Goal: Task Accomplishment & Management: Manage account settings

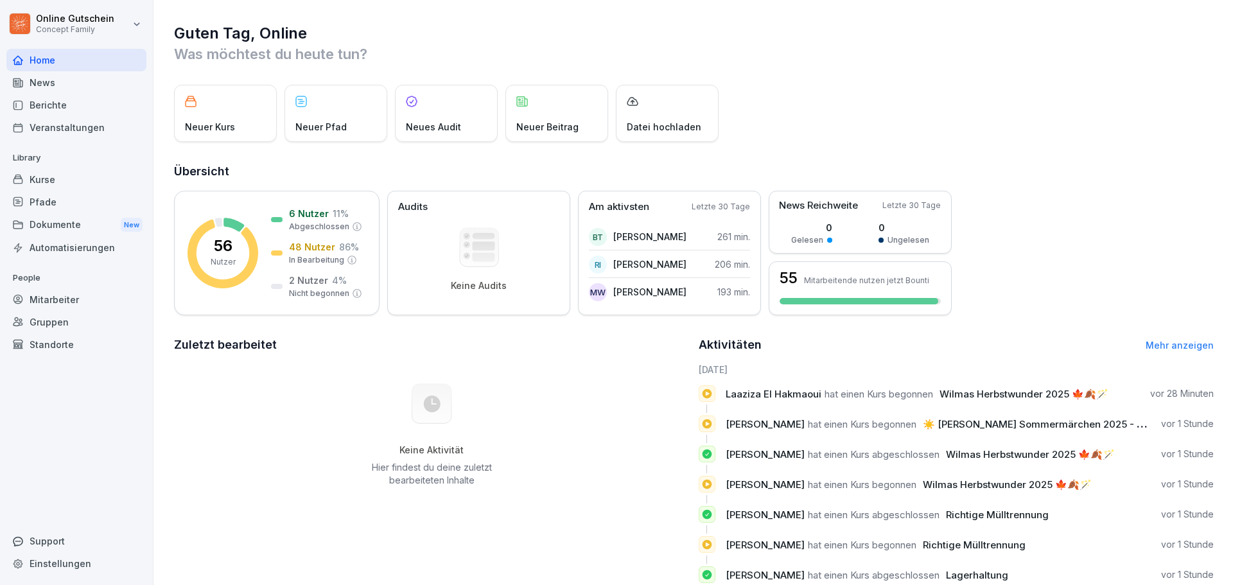
click at [53, 176] on div "Kurse" at bounding box center [76, 179] width 140 height 22
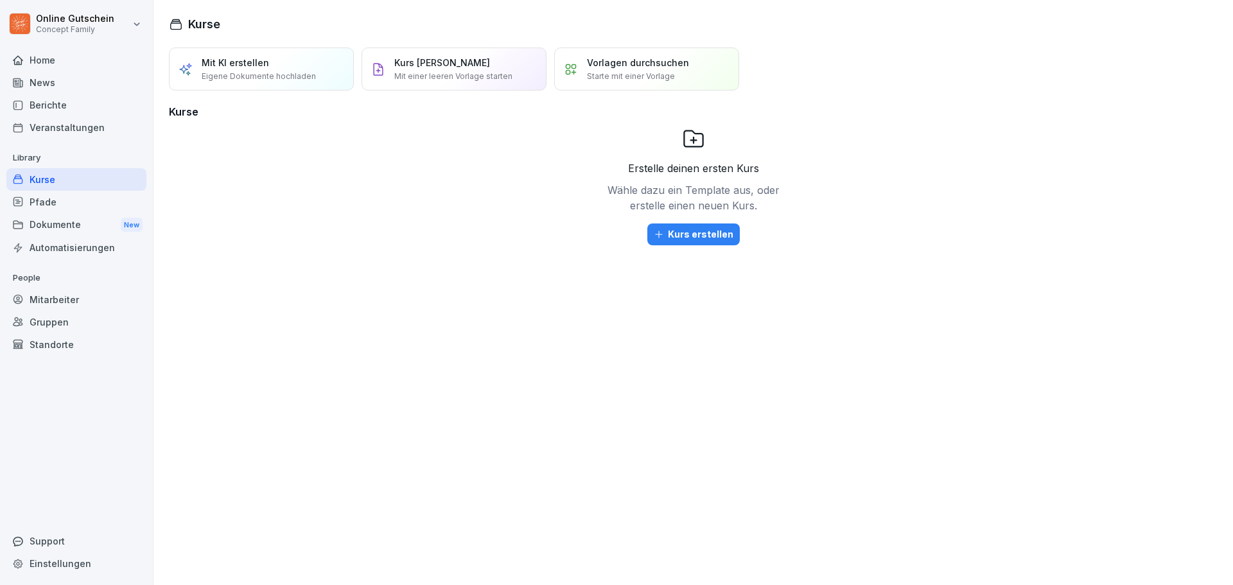
click at [68, 303] on div "Mitarbeiter" at bounding box center [76, 299] width 140 height 22
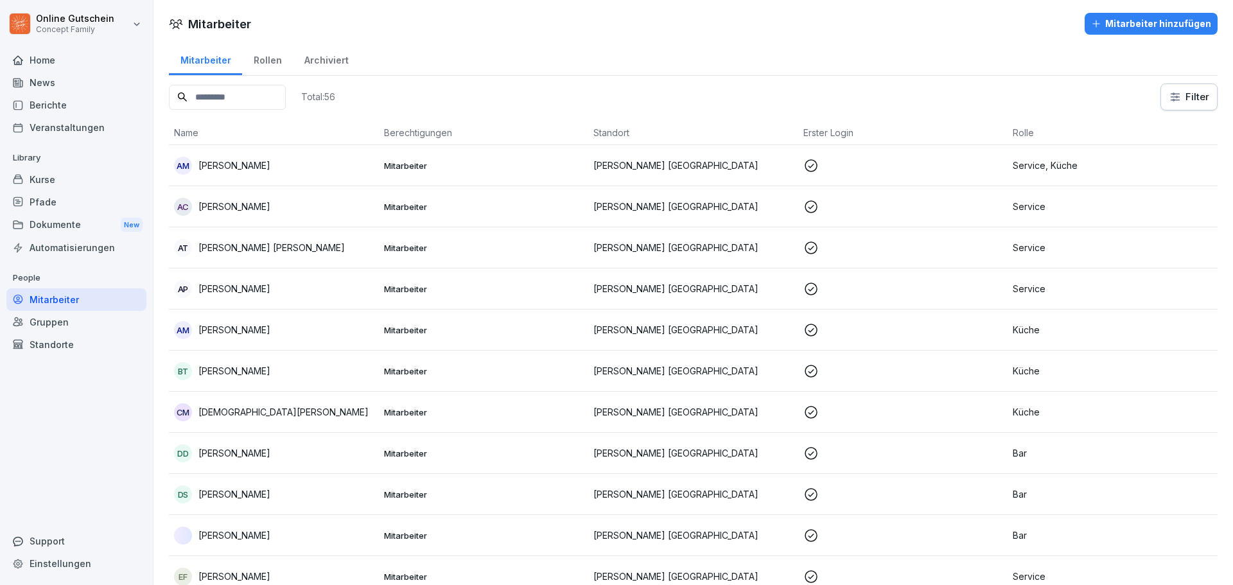
click at [275, 60] on div "Rollen" at bounding box center [267, 58] width 51 height 33
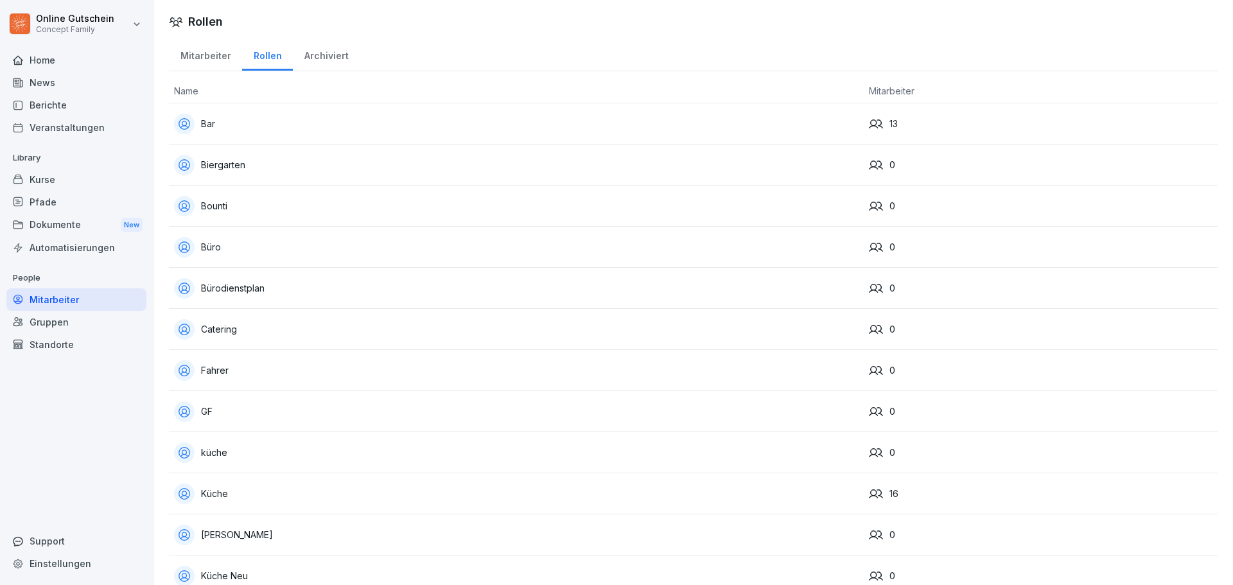
click at [225, 205] on div "Bounti" at bounding box center [516, 206] width 684 height 21
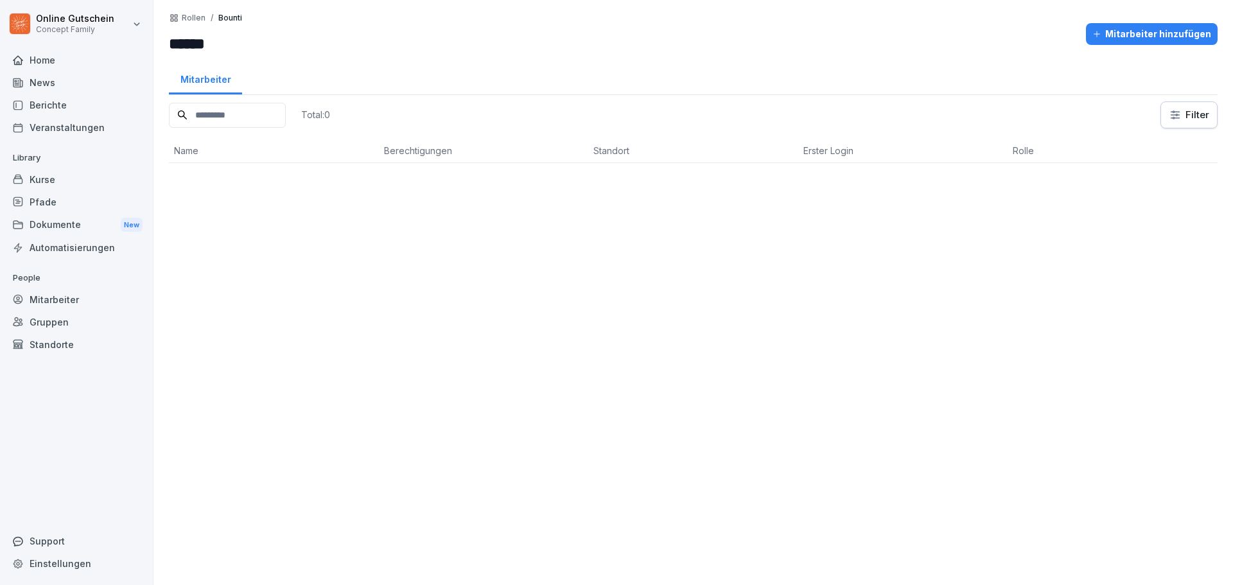
click at [61, 295] on div "Mitarbeiter" at bounding box center [76, 299] width 140 height 22
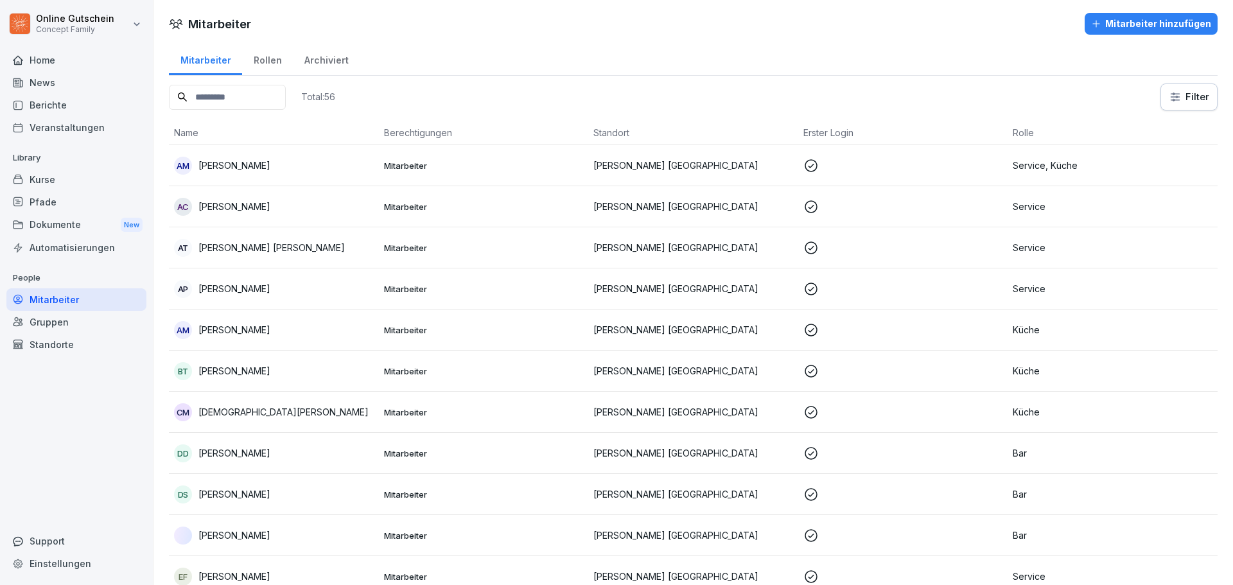
click at [1166, 88] on html "Online Gutschein Concept Family Home News Berichte Veranstaltungen Library Kurs…" at bounding box center [616, 292] width 1233 height 585
drag, startPoint x: 1025, startPoint y: 202, endPoint x: 856, endPoint y: 207, distance: 169.6
click at [856, 207] on tr "AC [PERSON_NAME] Mitarbeiter [PERSON_NAME] Düsseldorf Service" at bounding box center [693, 206] width 1048 height 41
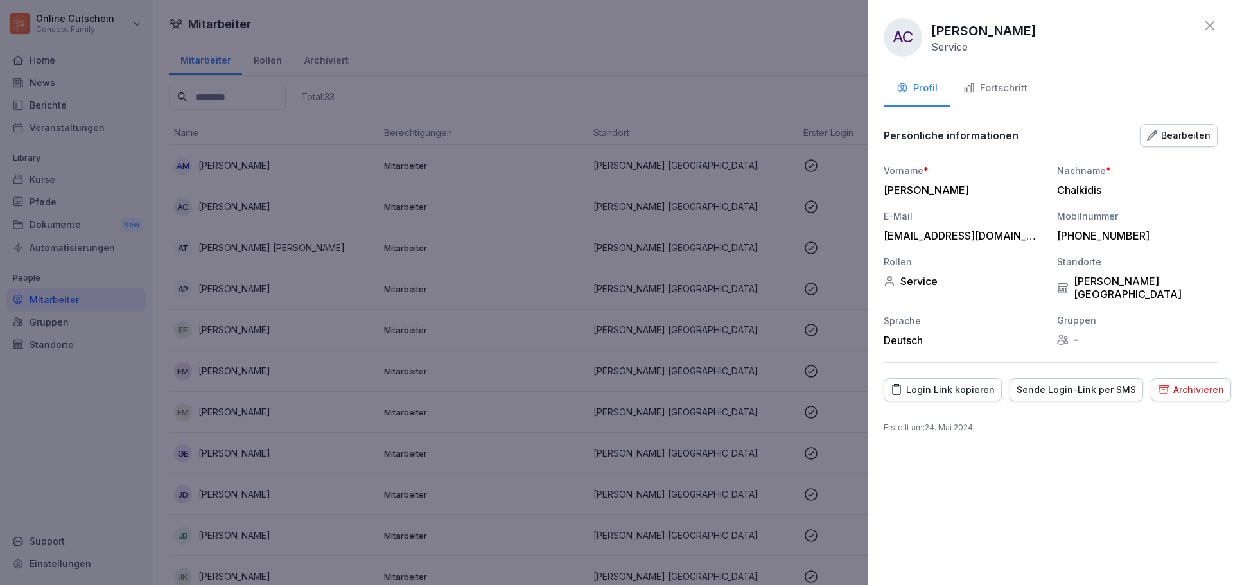
click at [1020, 87] on div "Fortschritt" at bounding box center [995, 88] width 64 height 15
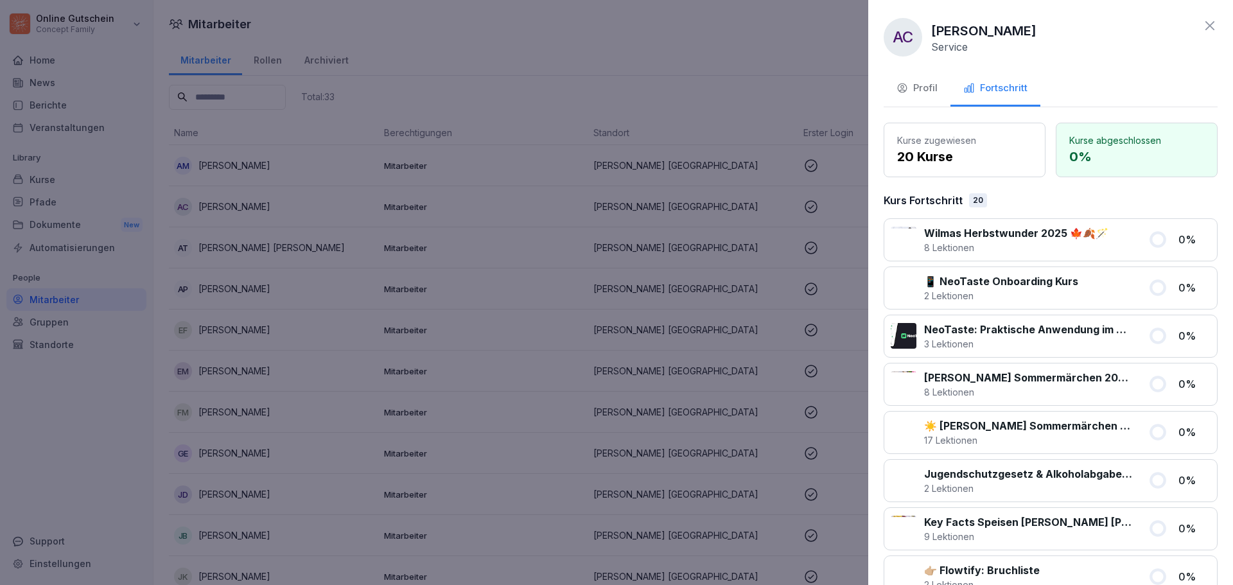
click at [676, 201] on div at bounding box center [616, 292] width 1233 height 585
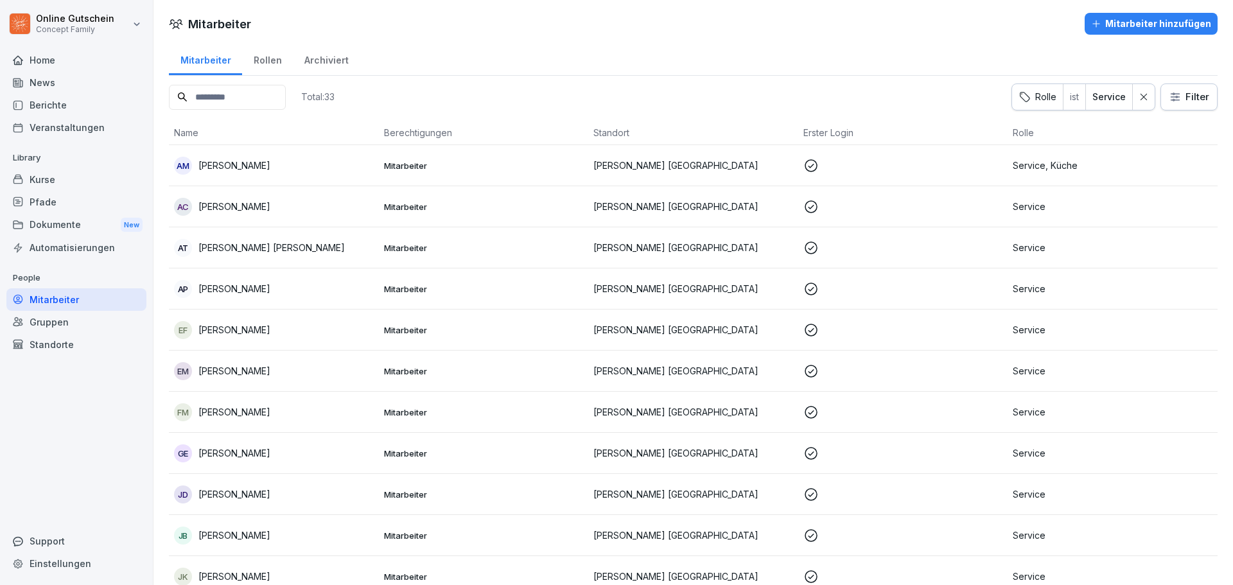
click at [1031, 247] on p "Service" at bounding box center [1112, 247] width 200 height 13
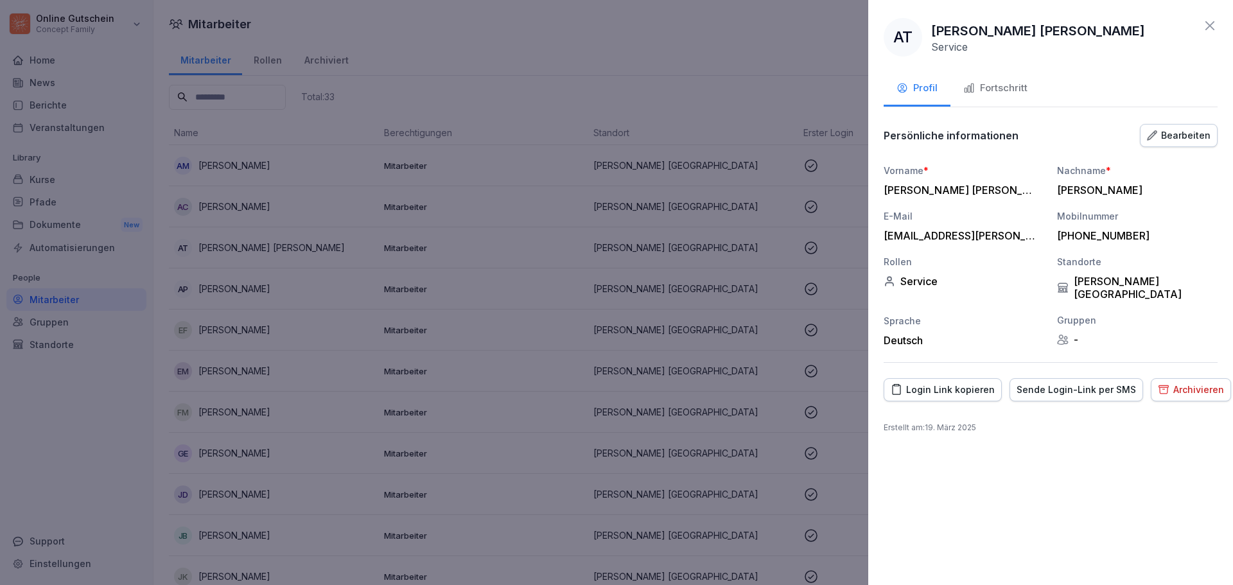
click at [1000, 96] on button "Fortschritt" at bounding box center [995, 89] width 90 height 35
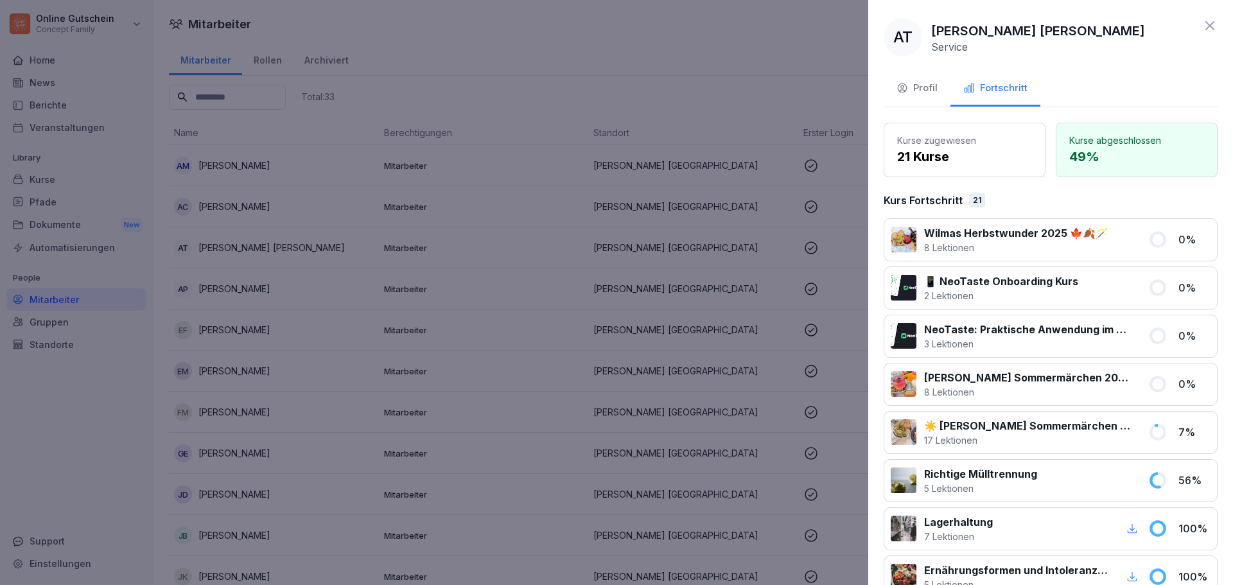
click at [1202, 24] on icon at bounding box center [1209, 25] width 15 height 15
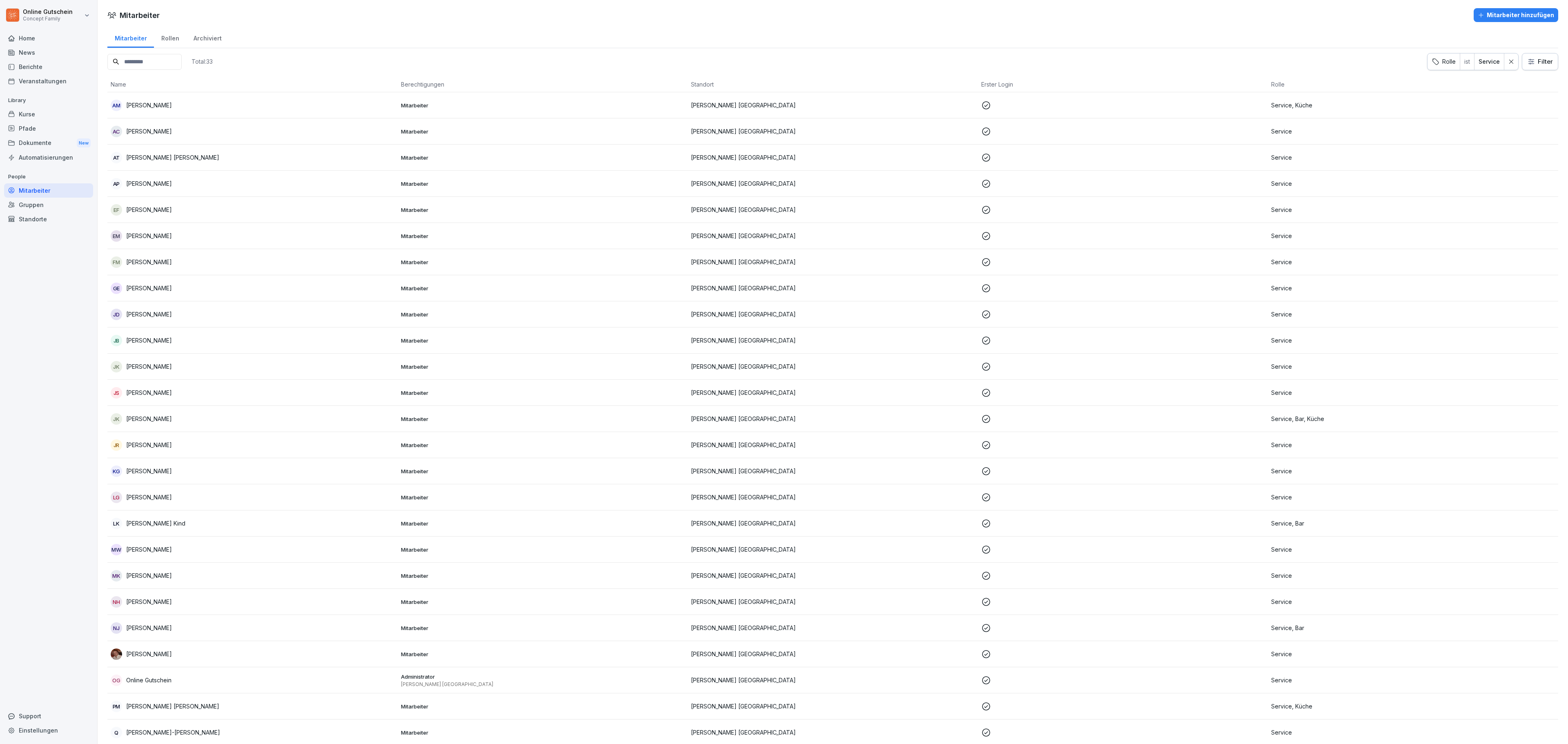
drag, startPoint x: 753, startPoint y: 1, endPoint x: 931, endPoint y: 20, distance: 179.0
click at [784, 20] on div "Mitarbeiter Mitarbeiter hinzufügen" at bounding box center [833, 15] width 1471 height 14
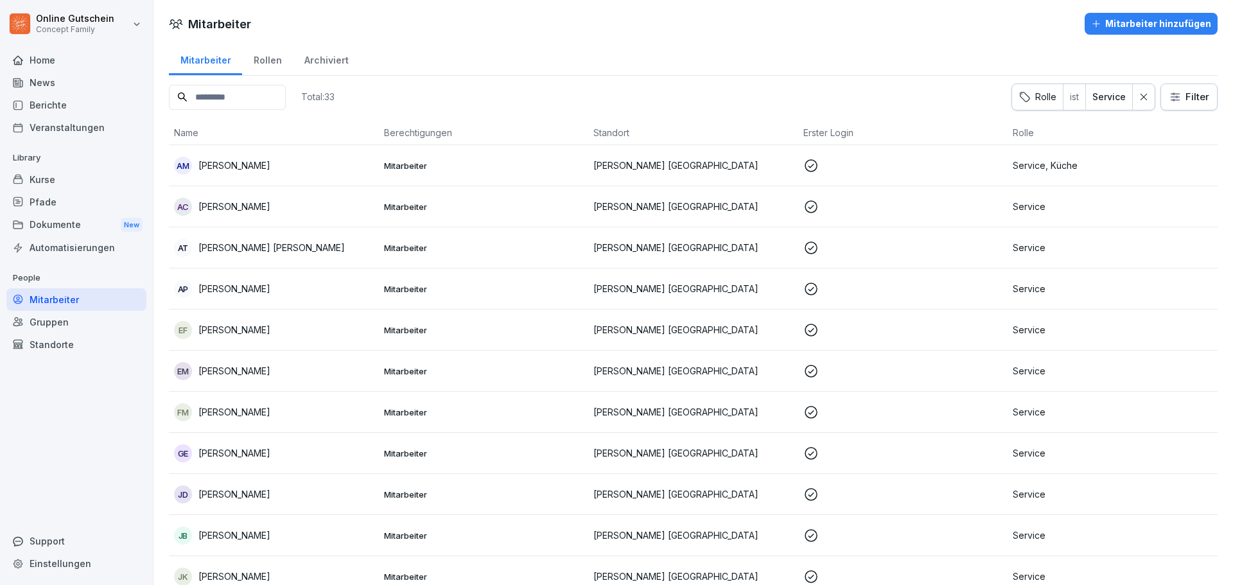
drag, startPoint x: 2360, startPoint y: 1, endPoint x: 732, endPoint y: 28, distance: 1628.3
click at [732, 28] on div "Mitarbeiter Mitarbeiter hinzufügen" at bounding box center [692, 24] width 1079 height 22
click at [1012, 329] on p "Service" at bounding box center [1112, 329] width 200 height 13
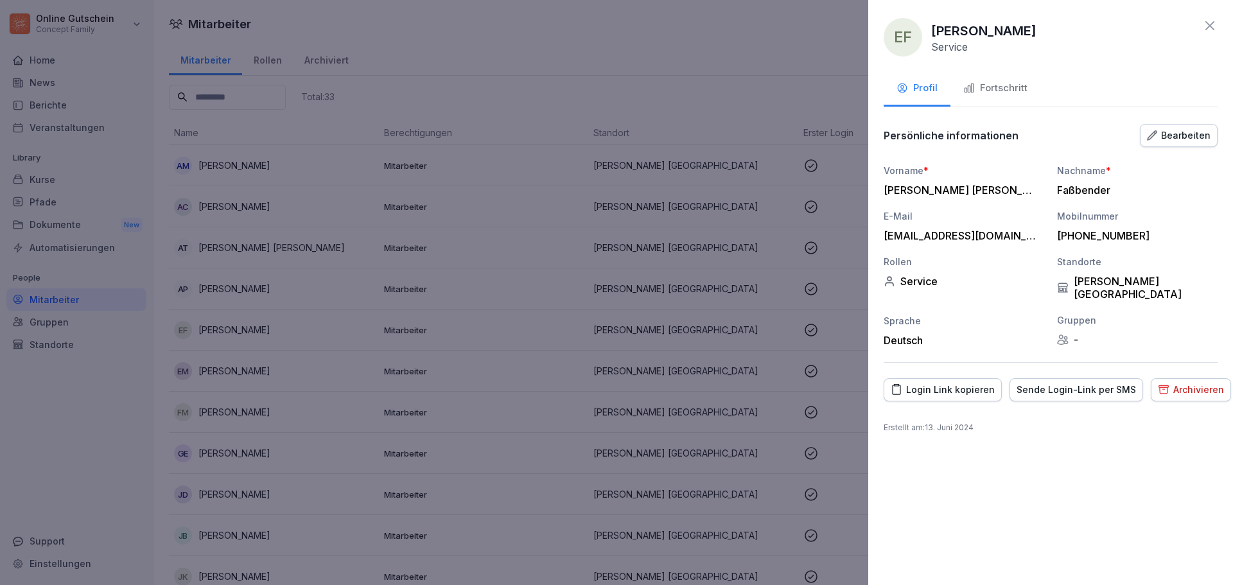
click at [1007, 87] on div "Fortschritt" at bounding box center [995, 88] width 64 height 15
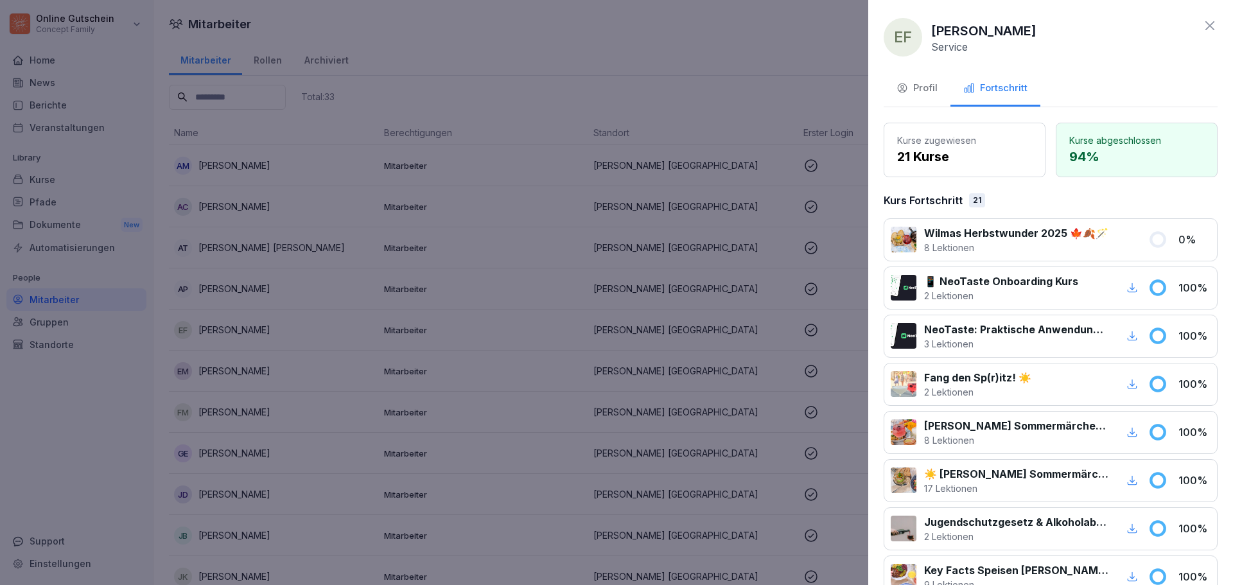
drag, startPoint x: 667, startPoint y: 345, endPoint x: 689, endPoint y: 325, distance: 29.1
click at [673, 338] on div at bounding box center [616, 292] width 1233 height 585
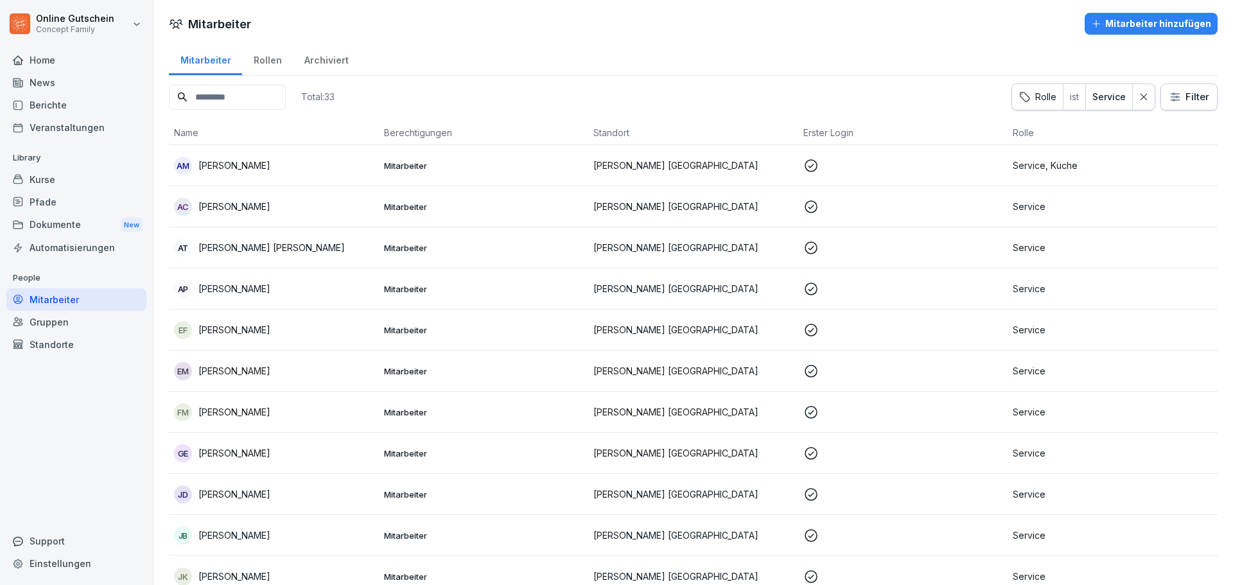
click at [750, 249] on p "[PERSON_NAME] [GEOGRAPHIC_DATA]" at bounding box center [693, 247] width 200 height 13
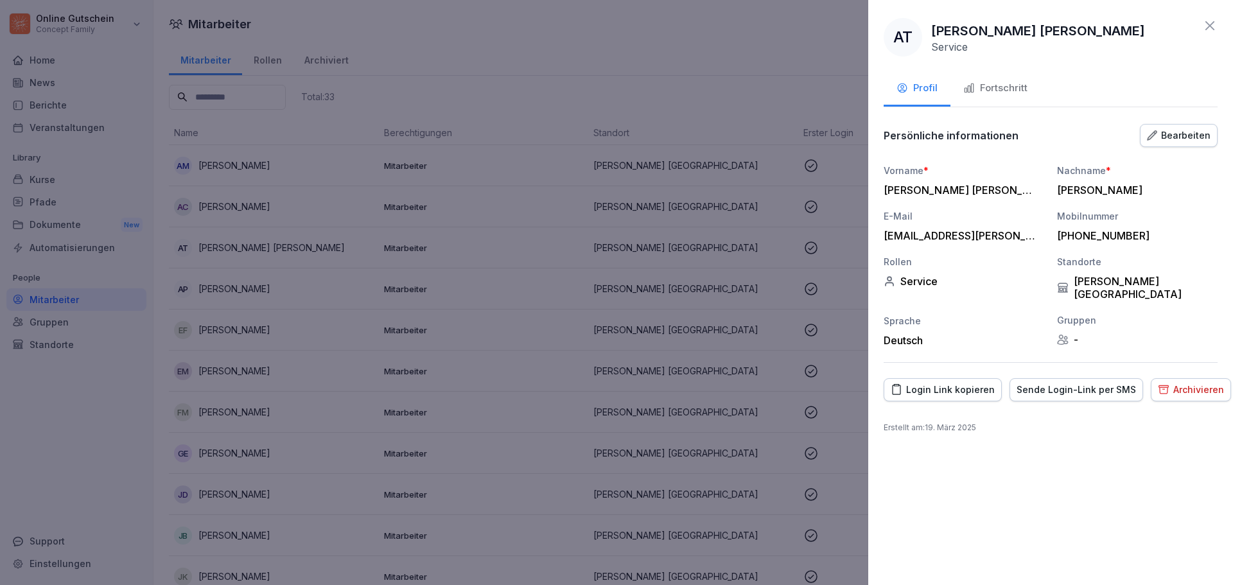
click at [985, 92] on div "Fortschritt" at bounding box center [995, 88] width 64 height 15
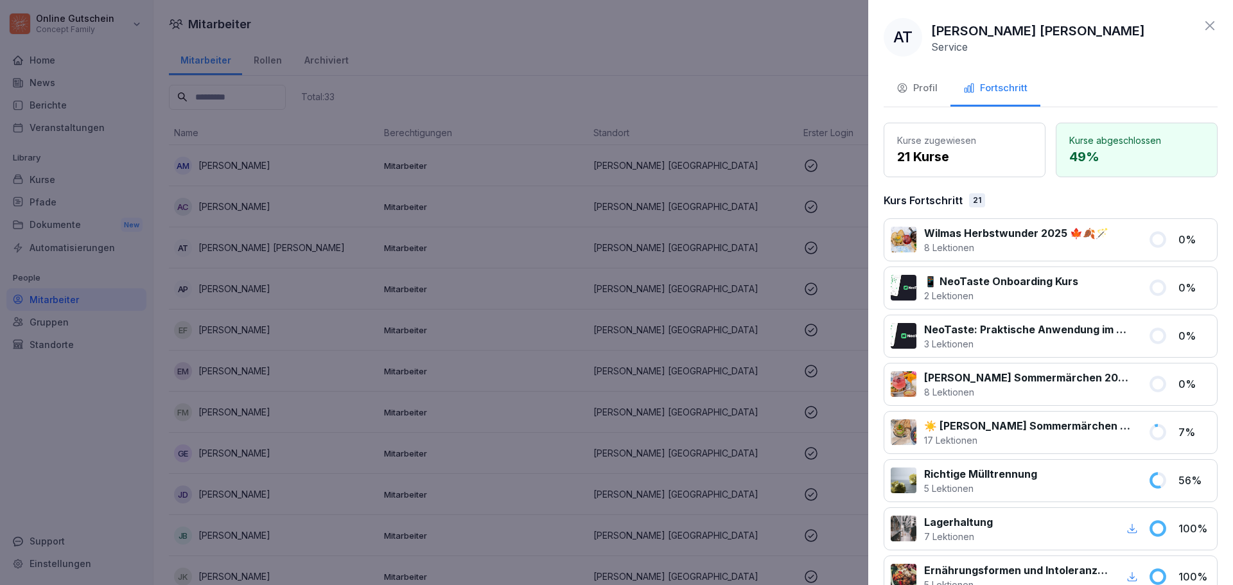
click at [678, 58] on div at bounding box center [616, 292] width 1233 height 585
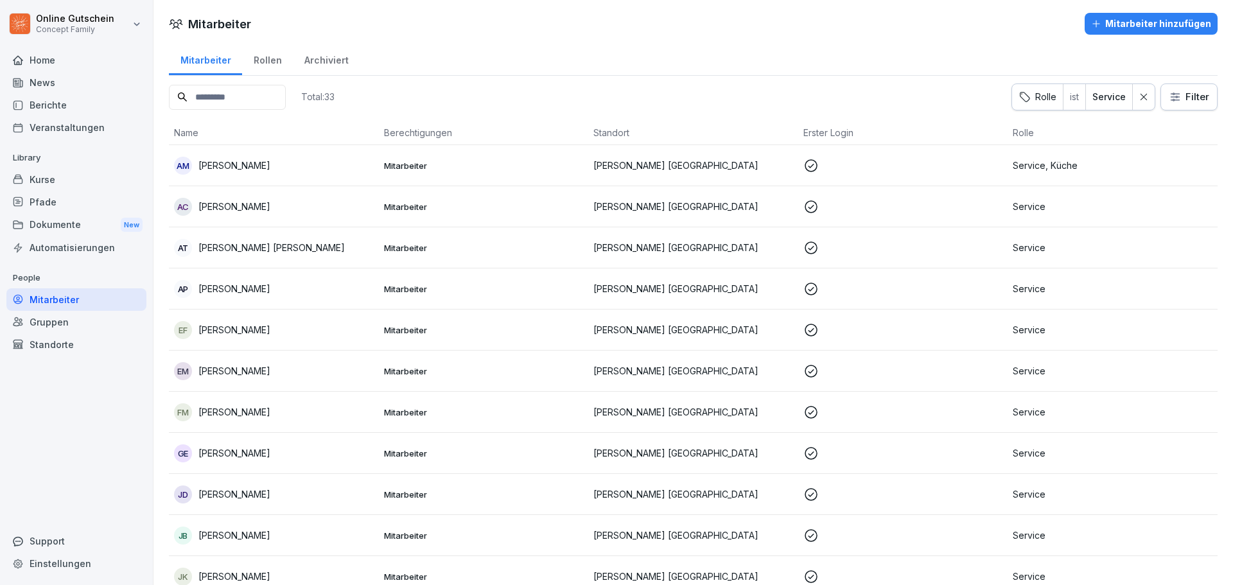
click at [932, 451] on p at bounding box center [903, 453] width 200 height 15
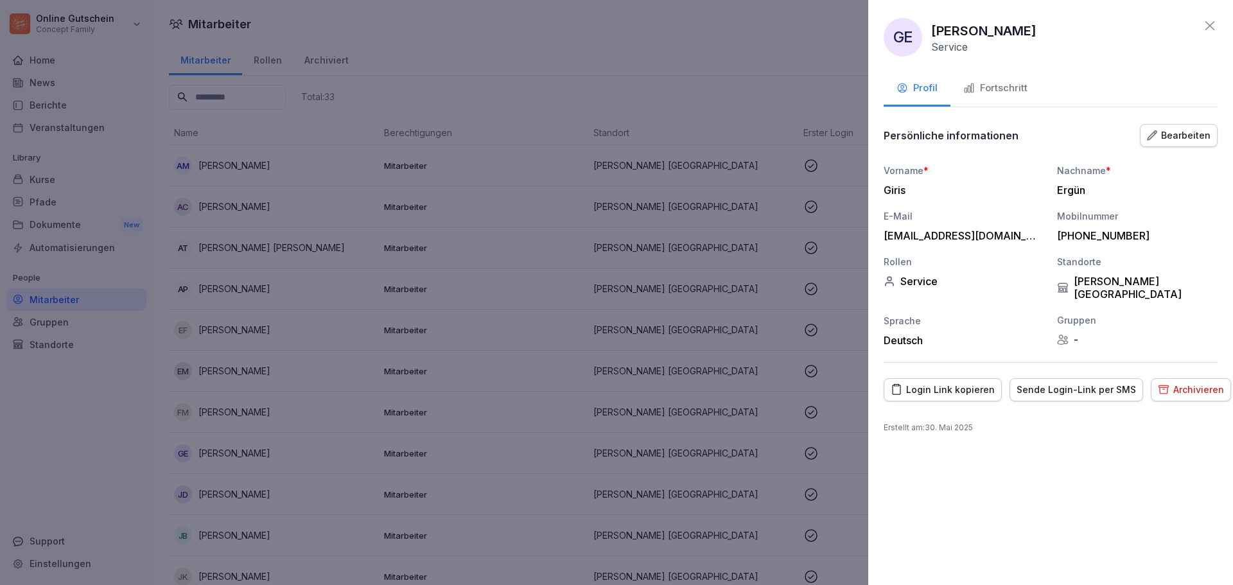
click at [1000, 86] on div "Fortschritt" at bounding box center [995, 88] width 64 height 15
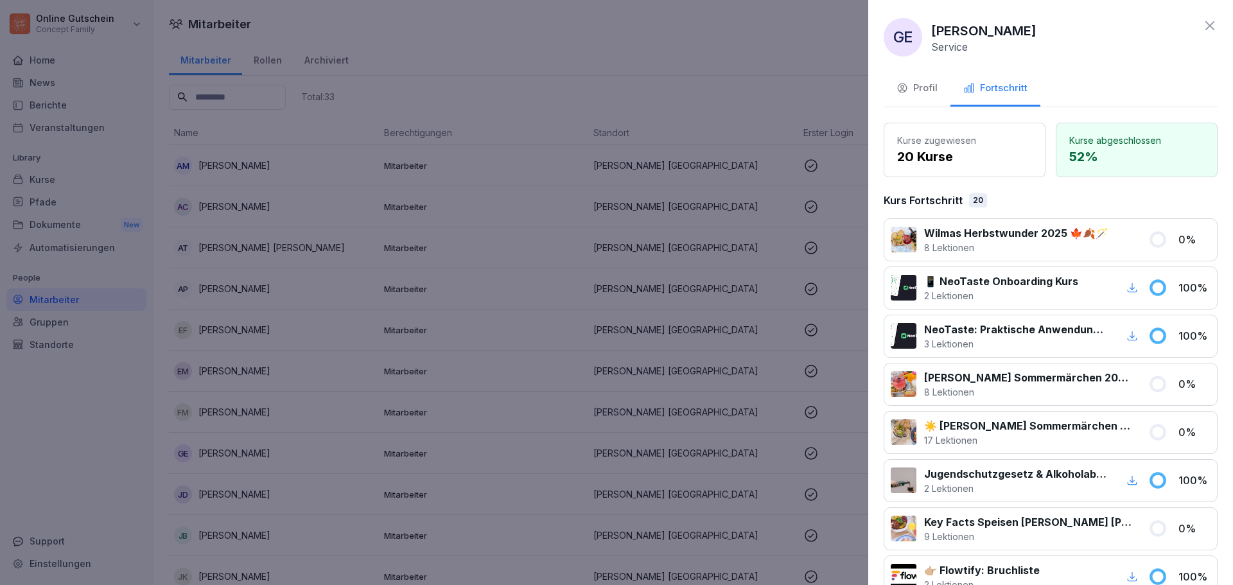
click at [483, 200] on div at bounding box center [616, 292] width 1233 height 585
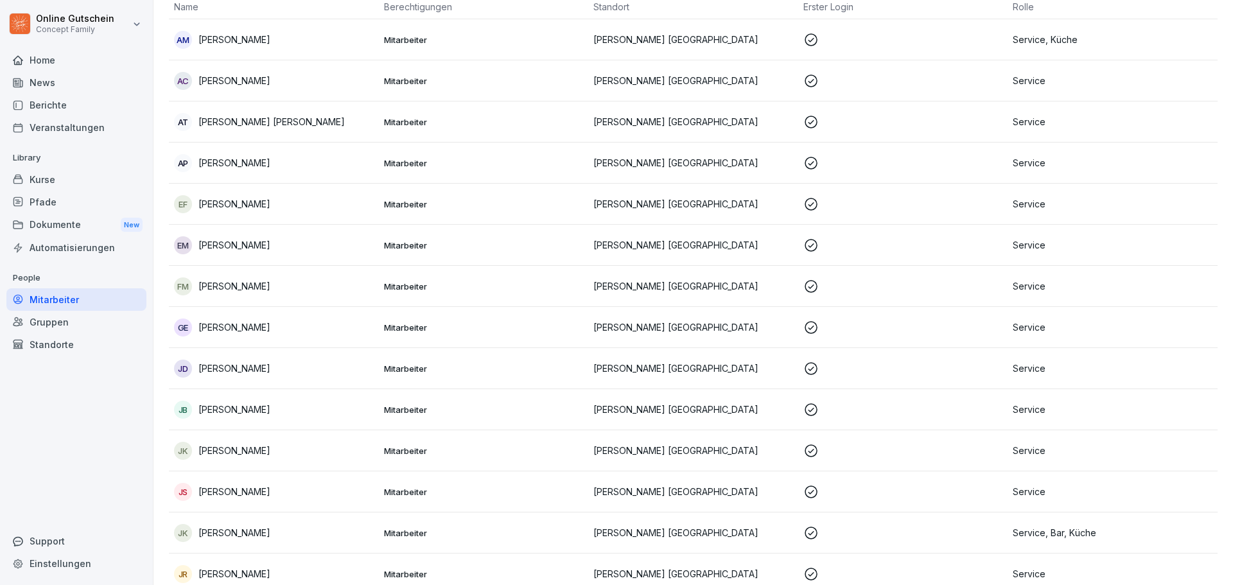
scroll to position [128, 0]
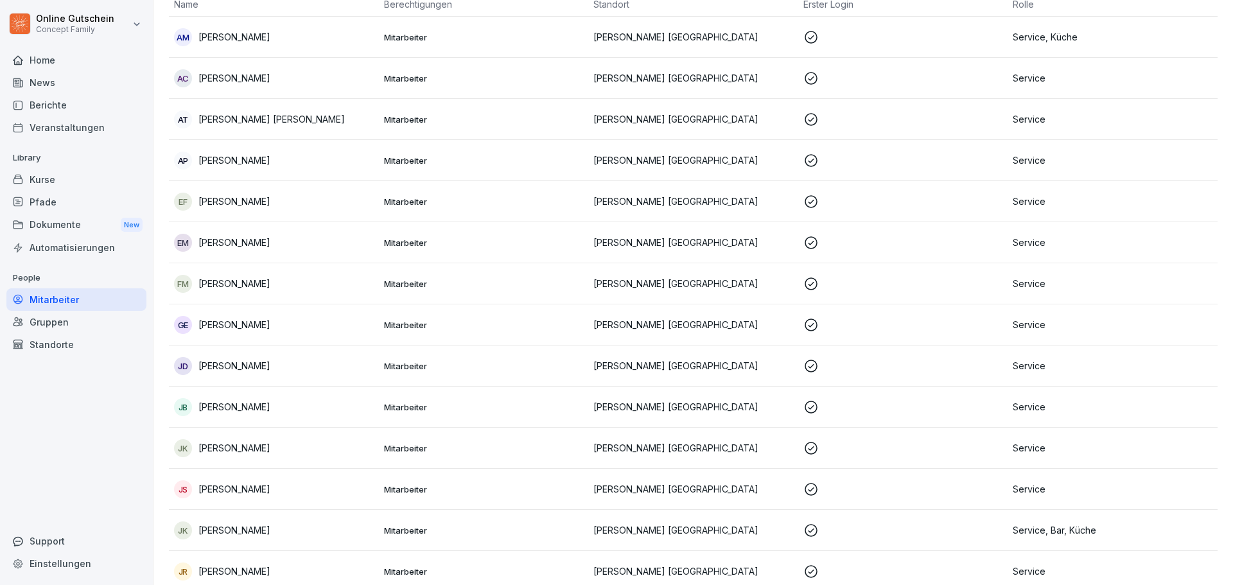
click at [665, 364] on p "[PERSON_NAME] [GEOGRAPHIC_DATA]" at bounding box center [693, 365] width 200 height 13
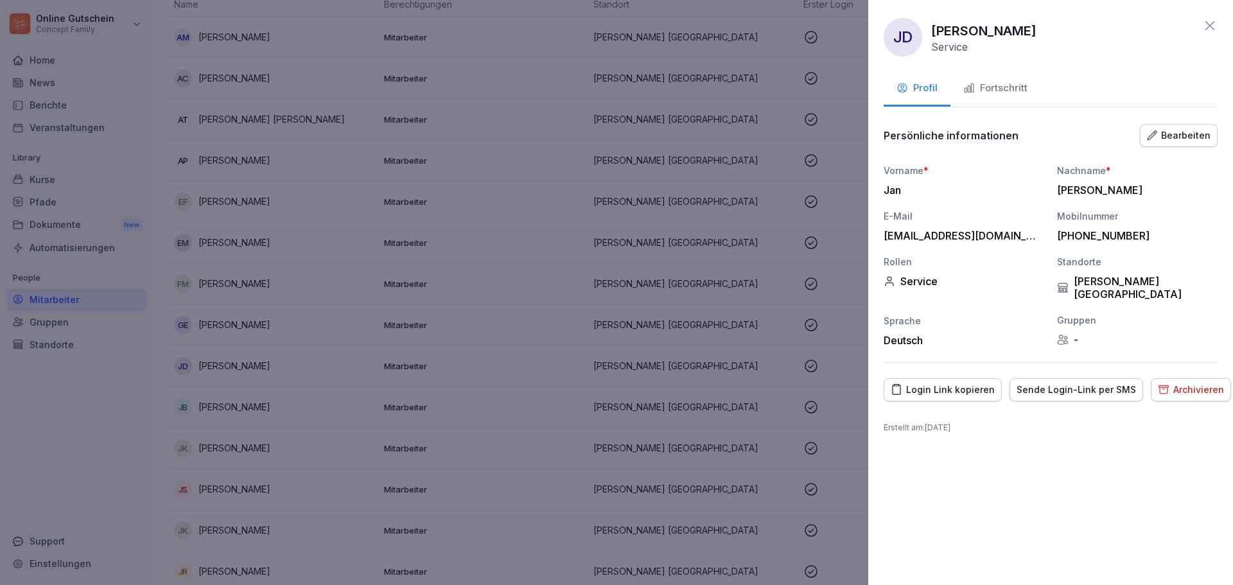
click at [1017, 91] on div "Fortschritt" at bounding box center [995, 88] width 64 height 15
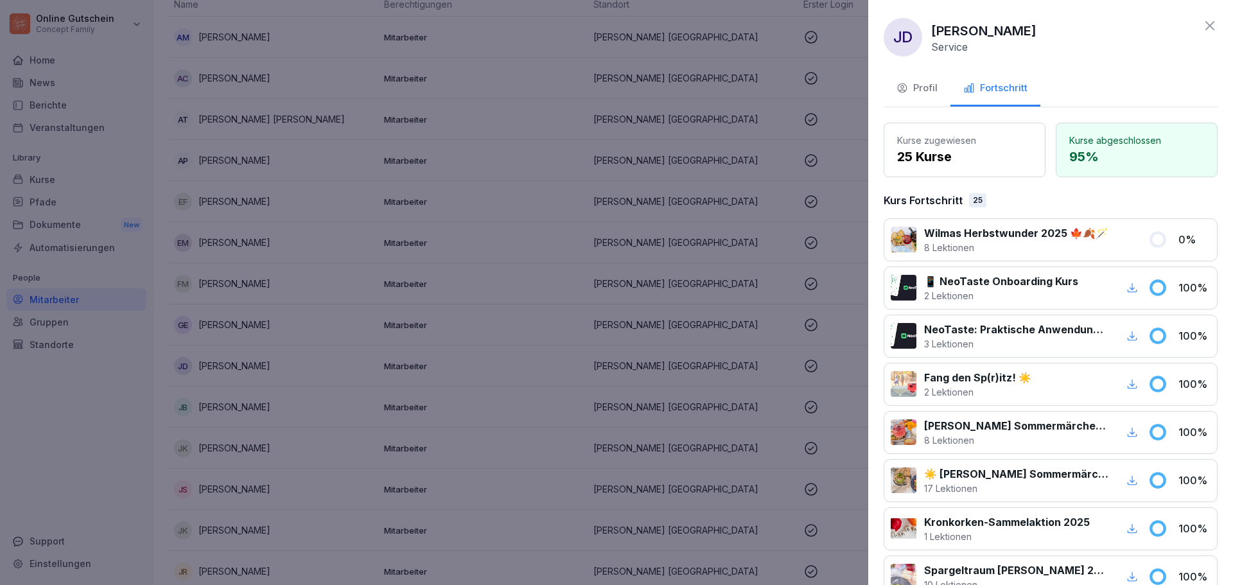
click at [537, 191] on div at bounding box center [616, 292] width 1233 height 585
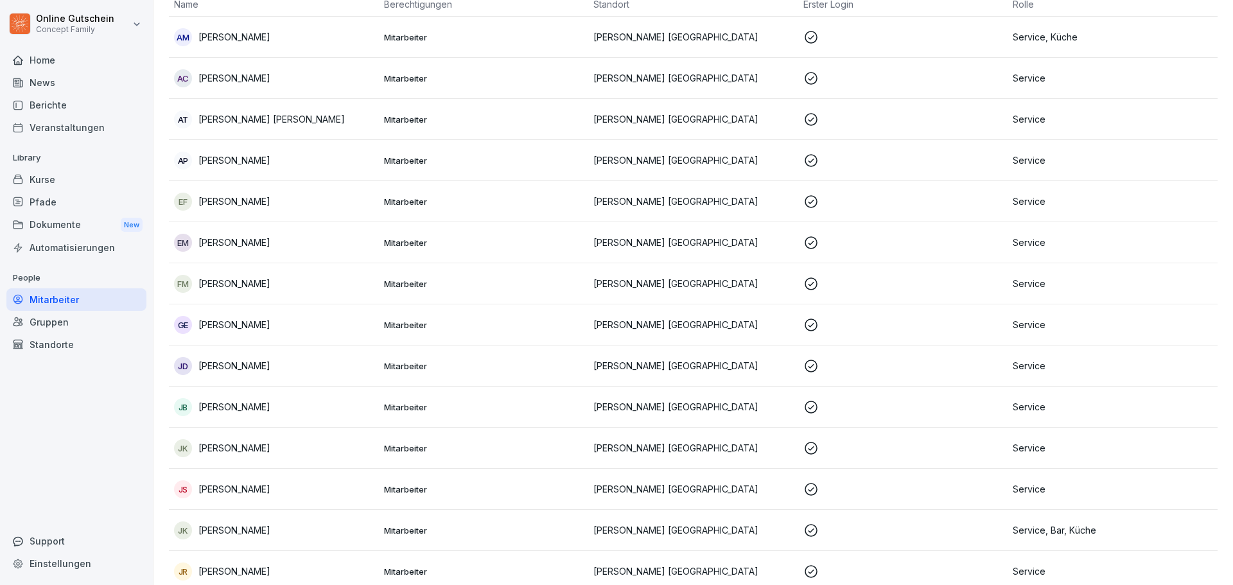
click at [573, 406] on p "Mitarbeiter" at bounding box center [484, 407] width 200 height 12
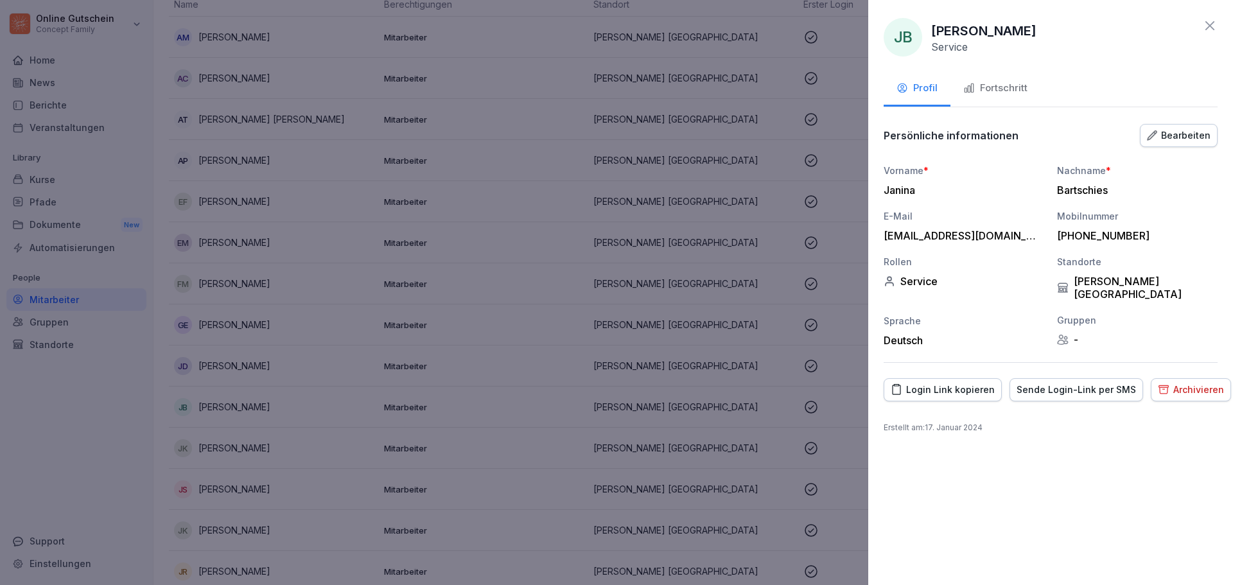
click at [1007, 83] on div "Fortschritt" at bounding box center [995, 88] width 64 height 15
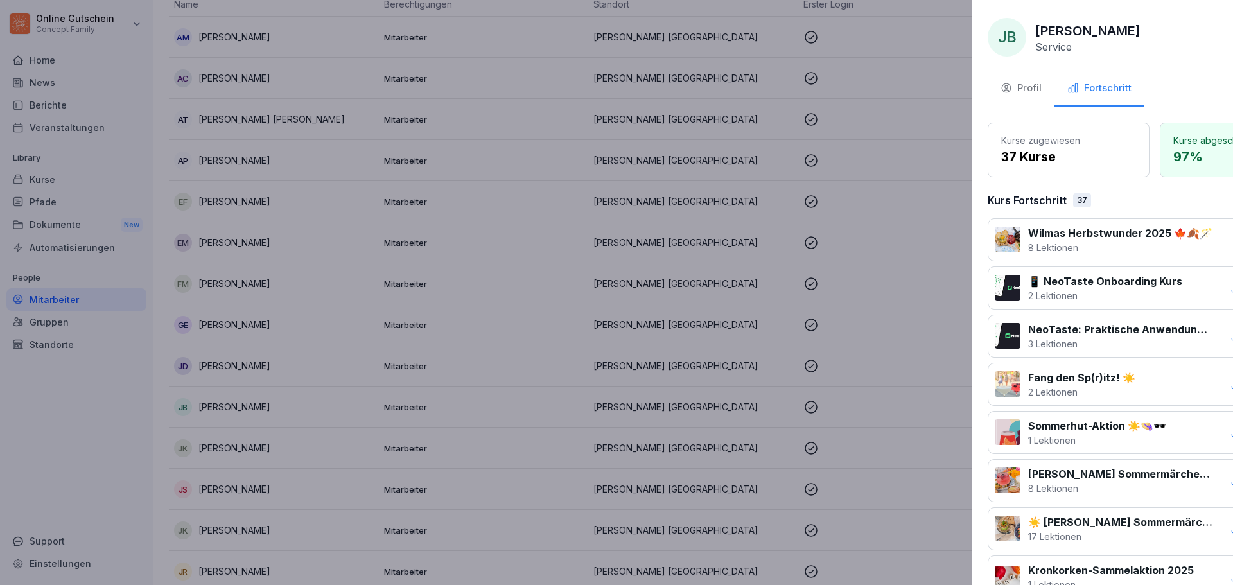
click at [517, 254] on div at bounding box center [616, 292] width 1233 height 585
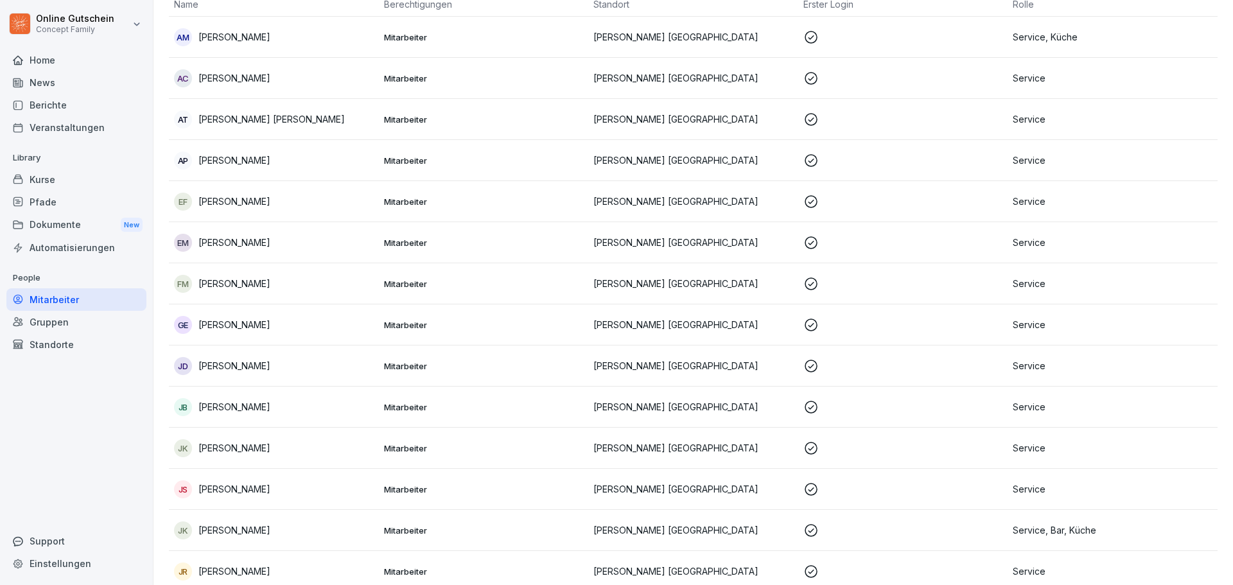
click at [593, 446] on p "[PERSON_NAME] [GEOGRAPHIC_DATA]" at bounding box center [693, 447] width 200 height 13
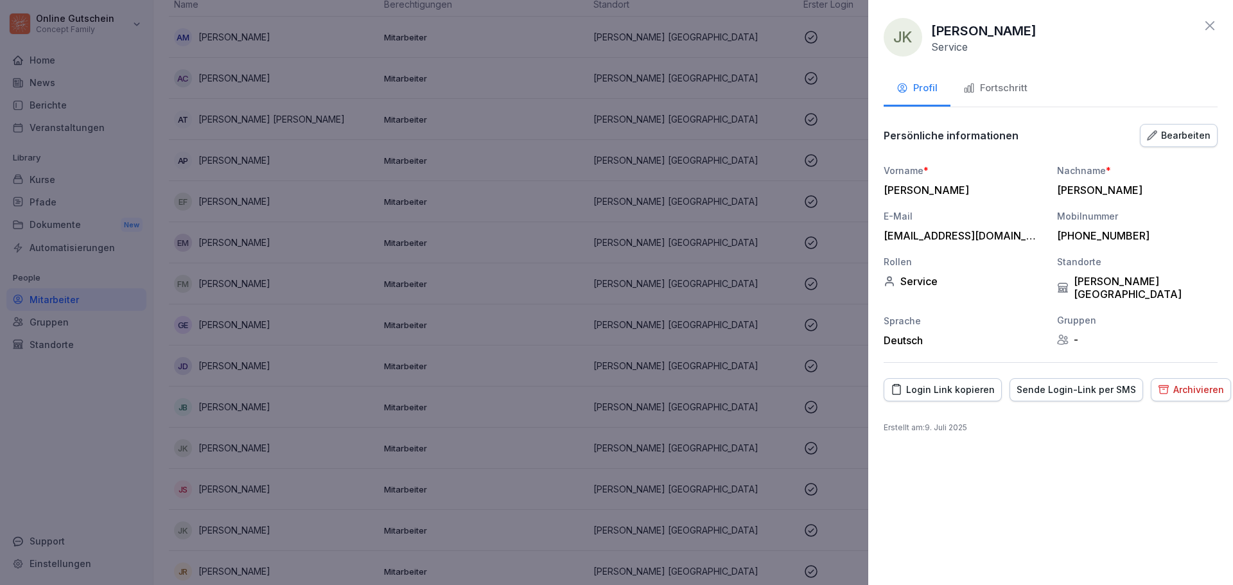
click at [1014, 91] on div "Fortschritt" at bounding box center [995, 88] width 64 height 15
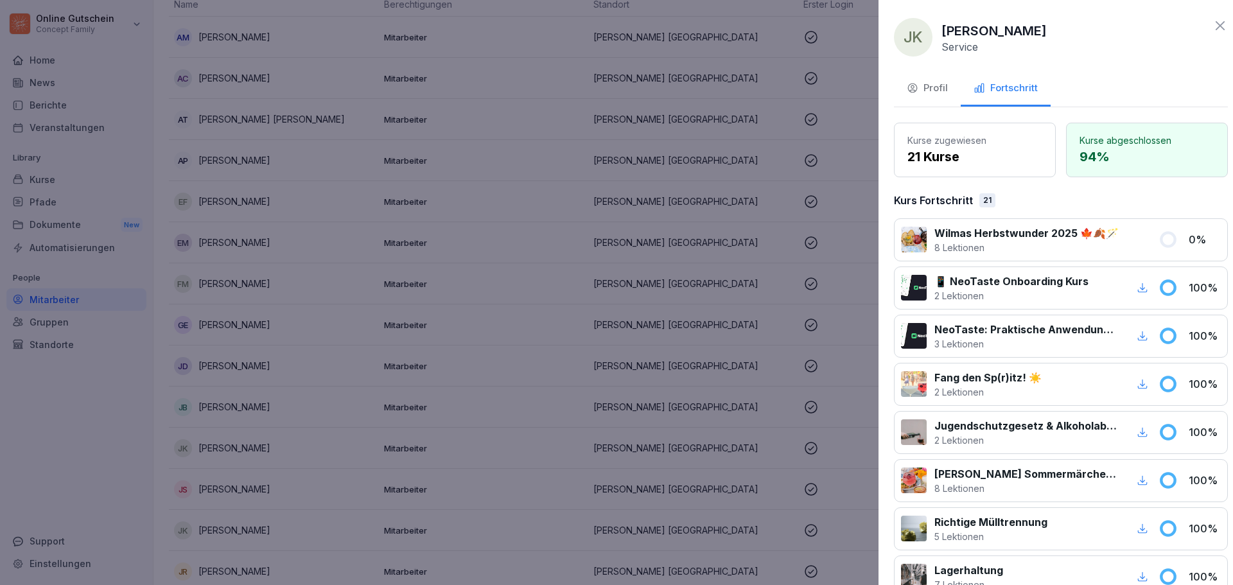
click at [498, 188] on div at bounding box center [616, 292] width 1233 height 585
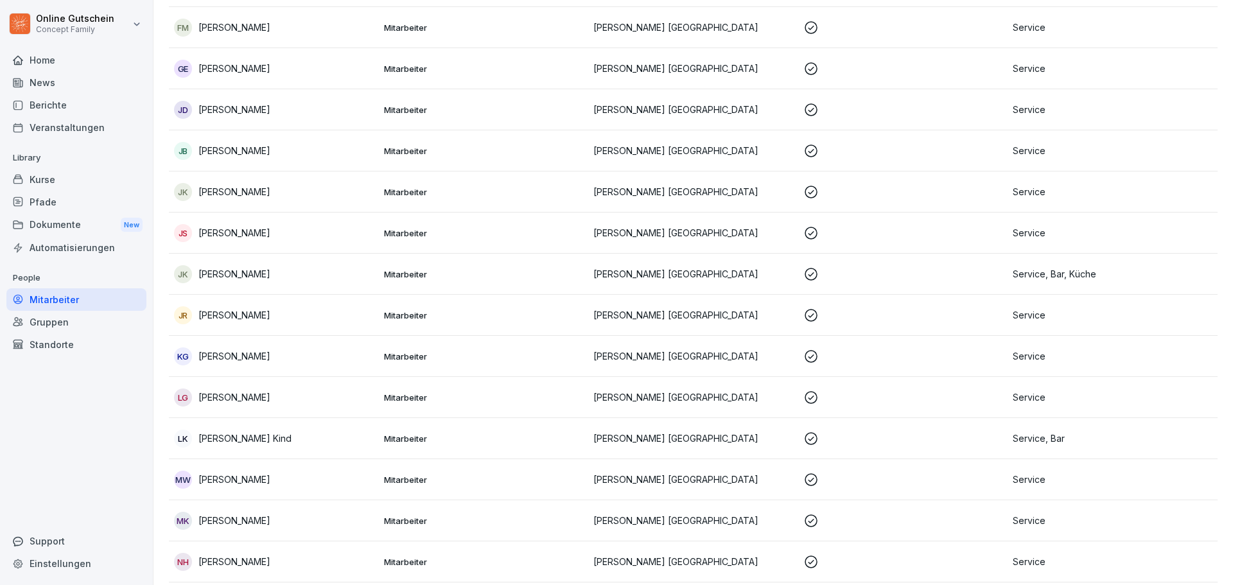
scroll to position [385, 0]
click at [695, 340] on td "[PERSON_NAME] [GEOGRAPHIC_DATA]" at bounding box center [693, 355] width 210 height 41
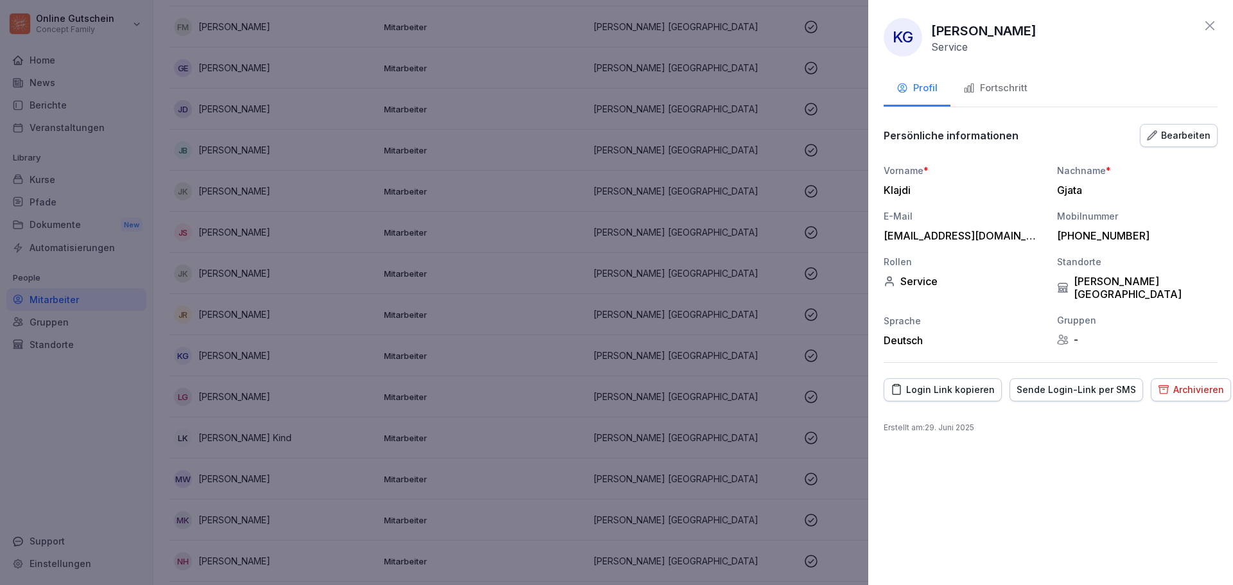
click at [987, 88] on div "Fortschritt" at bounding box center [995, 88] width 64 height 15
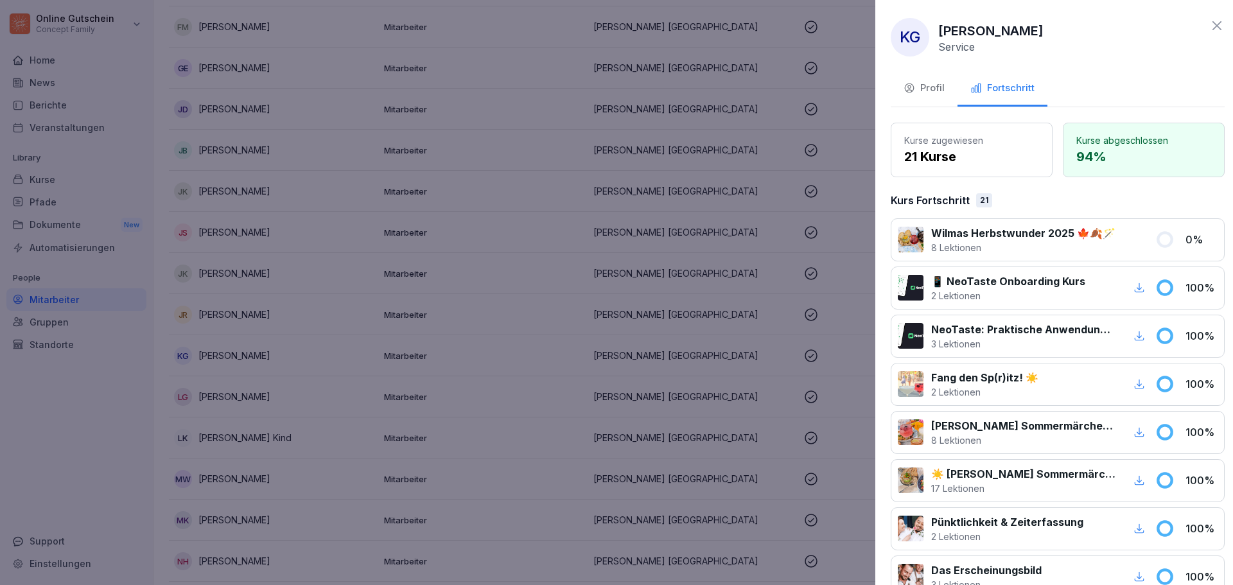
drag, startPoint x: 604, startPoint y: 241, endPoint x: 611, endPoint y: 255, distance: 14.9
click at [605, 241] on div at bounding box center [616, 292] width 1233 height 585
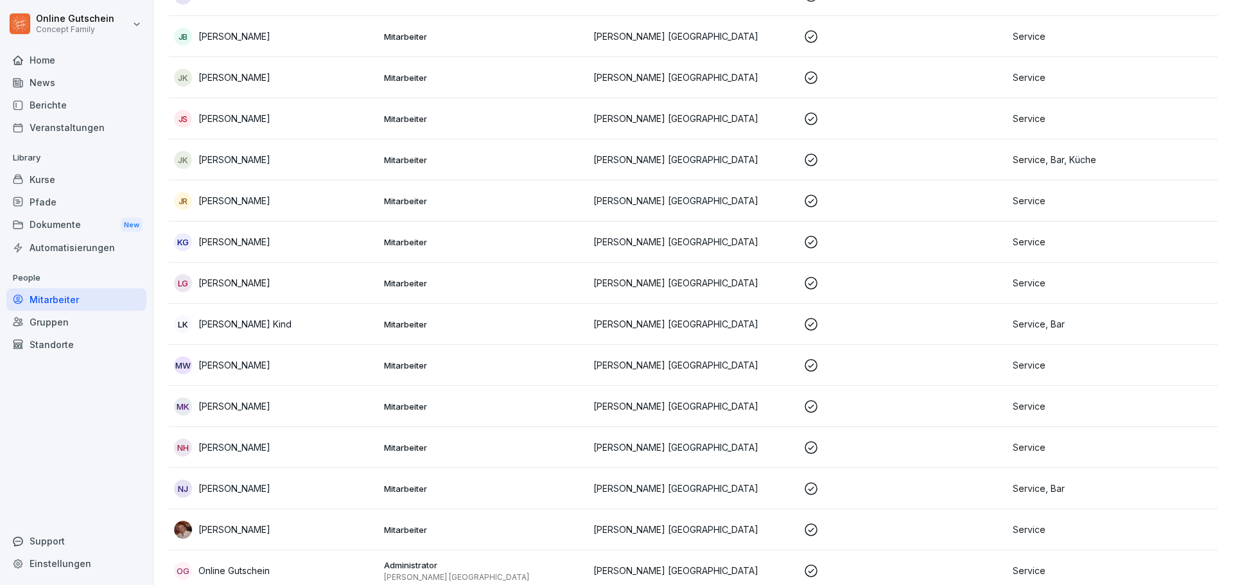
scroll to position [514, 0]
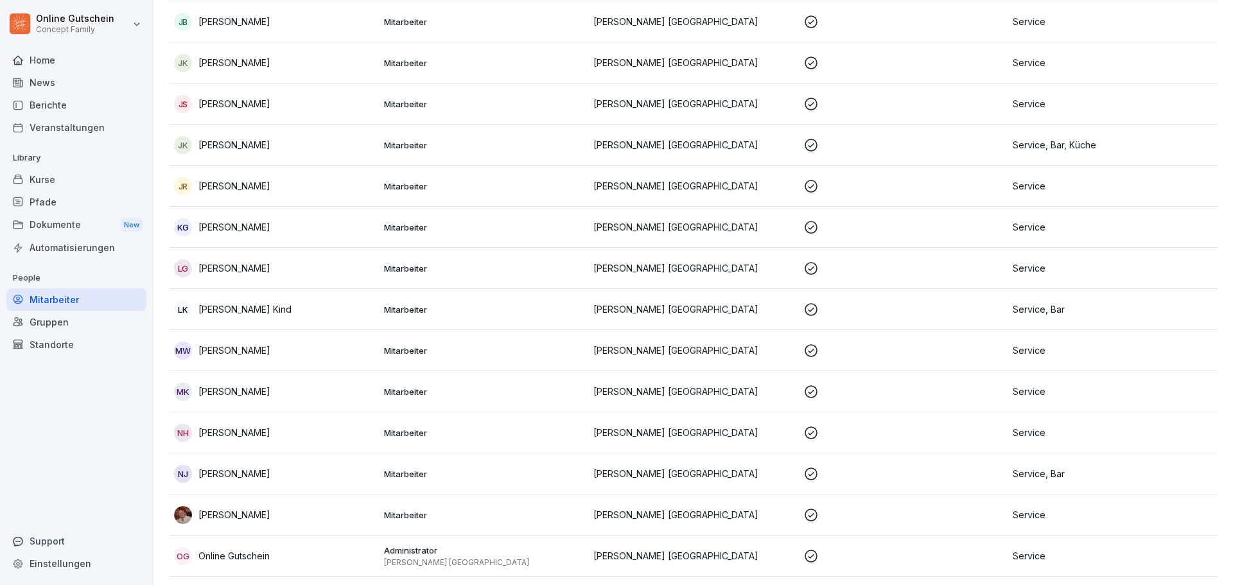
click at [639, 347] on p "[PERSON_NAME] [GEOGRAPHIC_DATA]" at bounding box center [693, 349] width 200 height 13
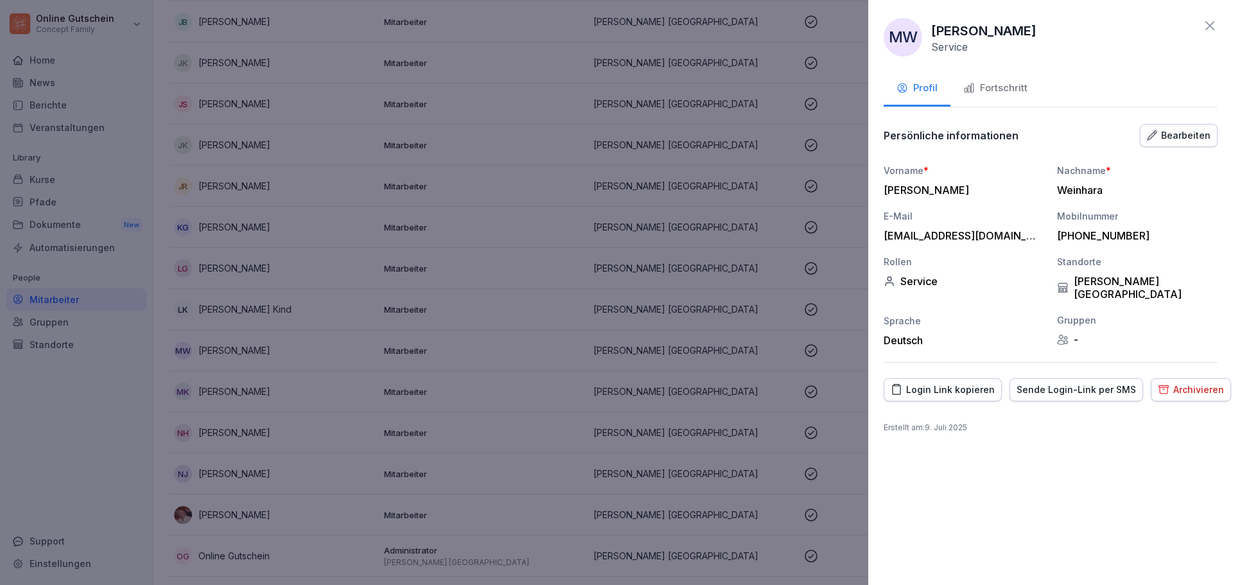
click at [993, 83] on div "Fortschritt" at bounding box center [995, 88] width 64 height 15
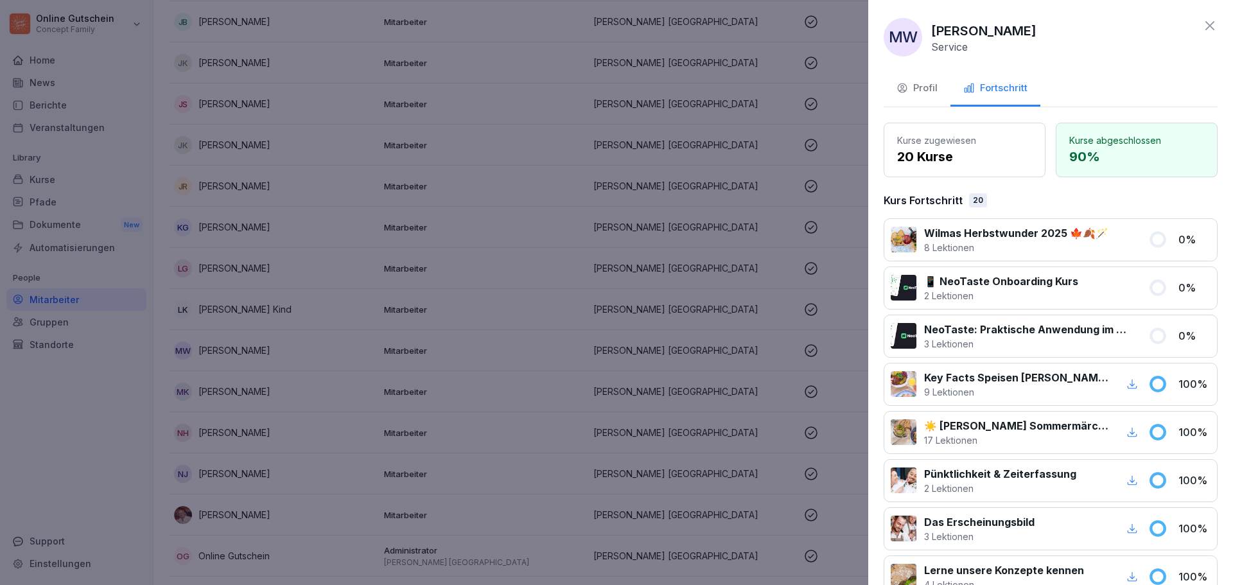
click at [717, 299] on div at bounding box center [616, 292] width 1233 height 585
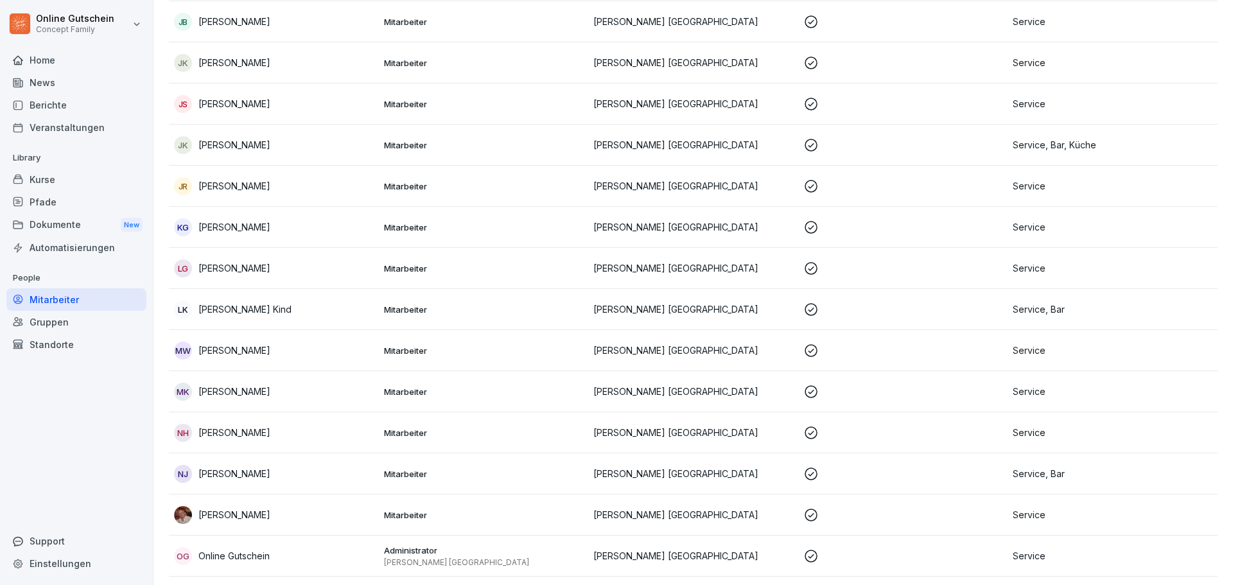
click at [658, 398] on td "[PERSON_NAME] [GEOGRAPHIC_DATA]" at bounding box center [693, 391] width 210 height 41
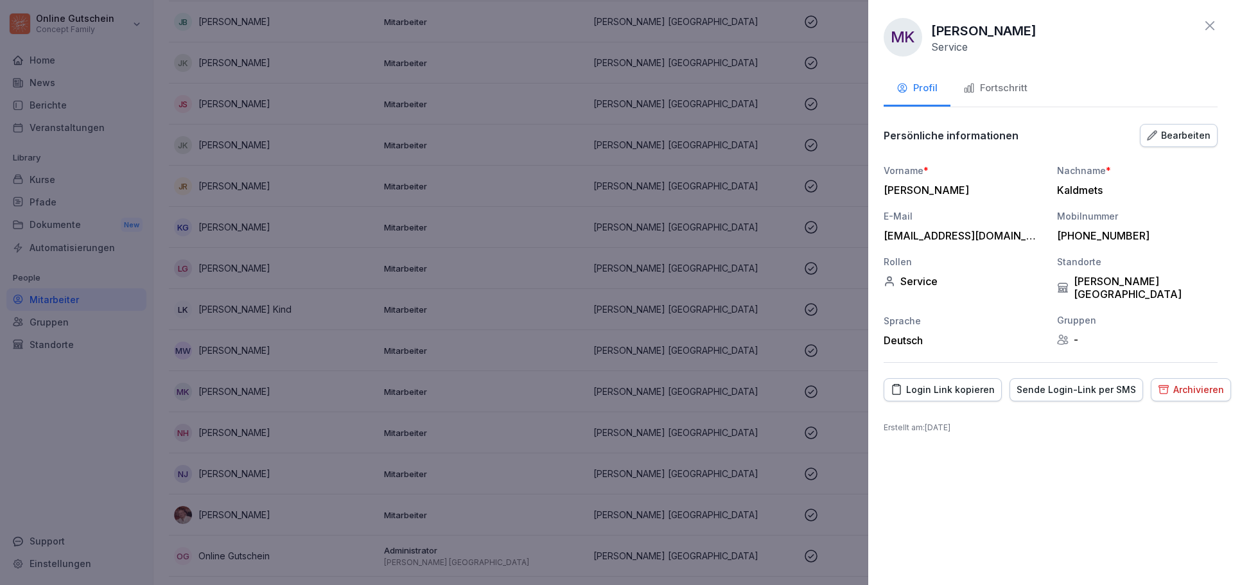
click at [1021, 89] on div "Fortschritt" at bounding box center [995, 88] width 64 height 15
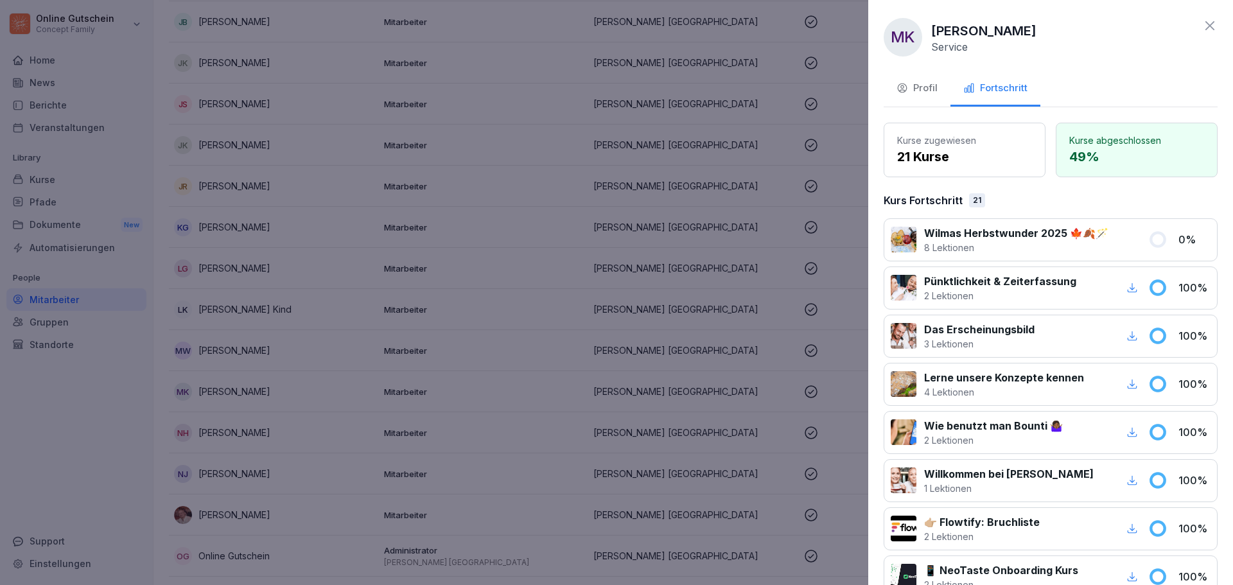
click at [442, 241] on div at bounding box center [616, 292] width 1233 height 585
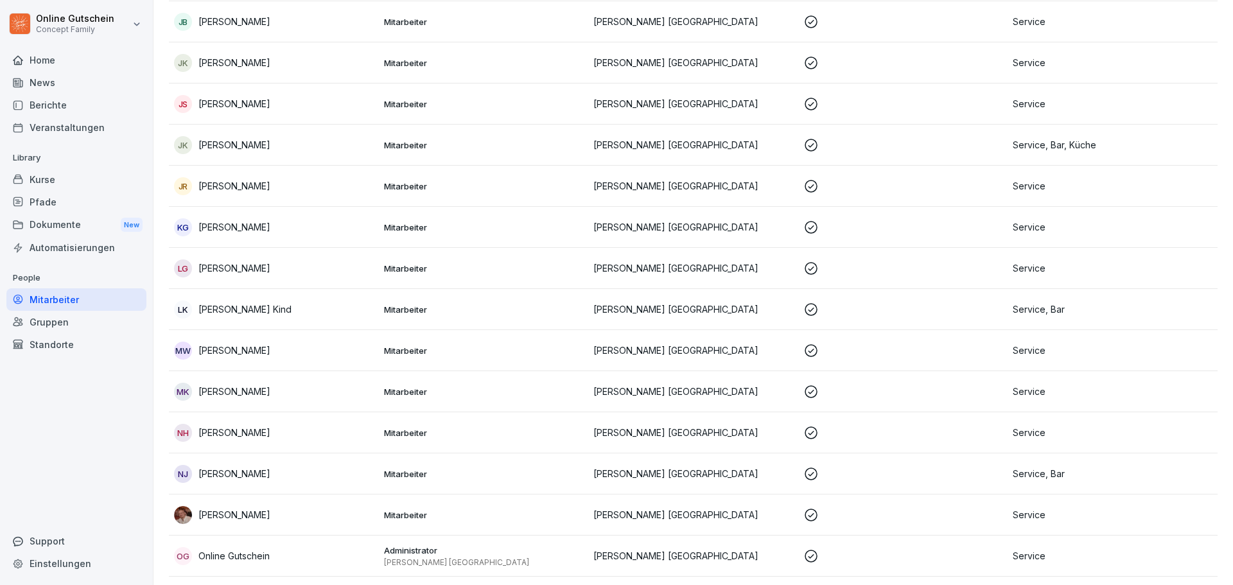
click at [646, 426] on p "[PERSON_NAME] [GEOGRAPHIC_DATA]" at bounding box center [693, 432] width 200 height 13
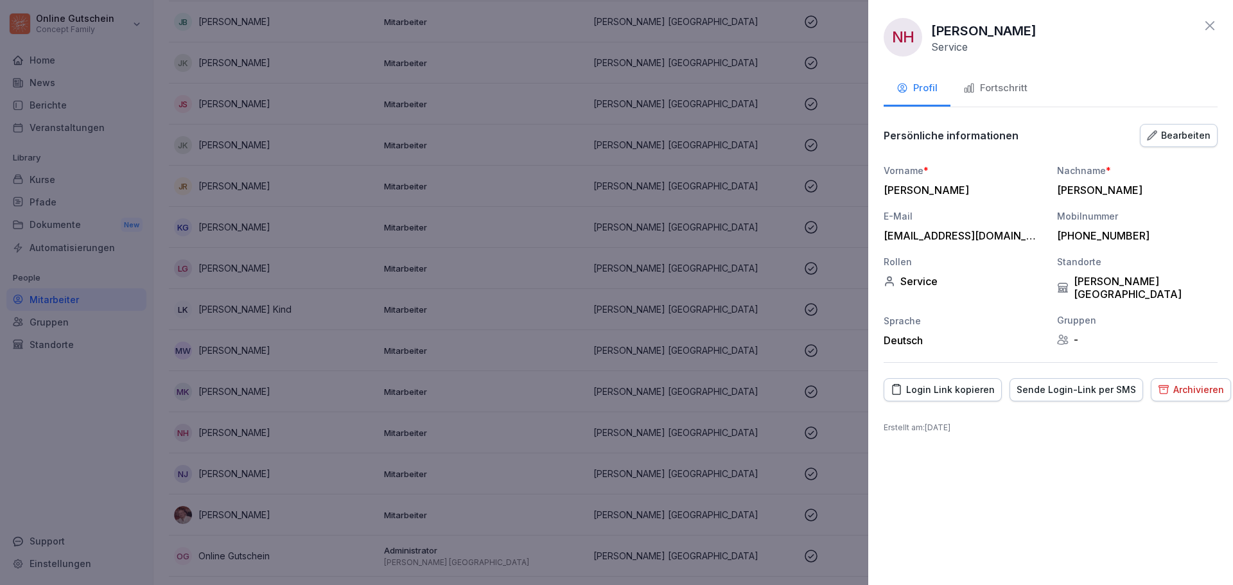
click at [1009, 92] on div "Fortschritt" at bounding box center [995, 88] width 64 height 15
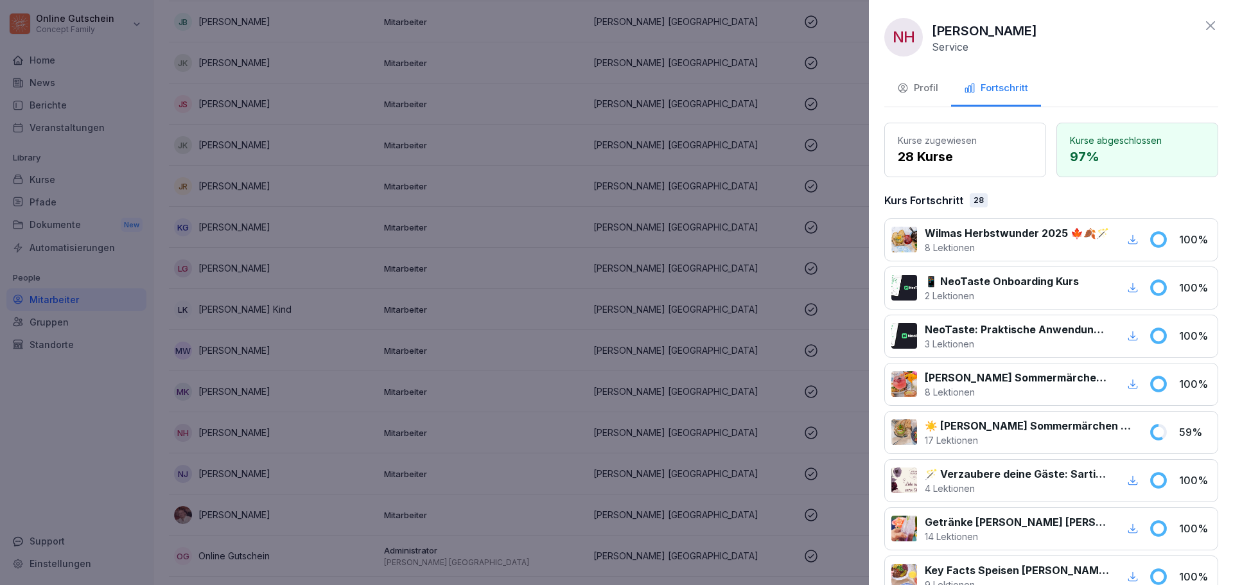
click at [716, 313] on div at bounding box center [616, 292] width 1233 height 585
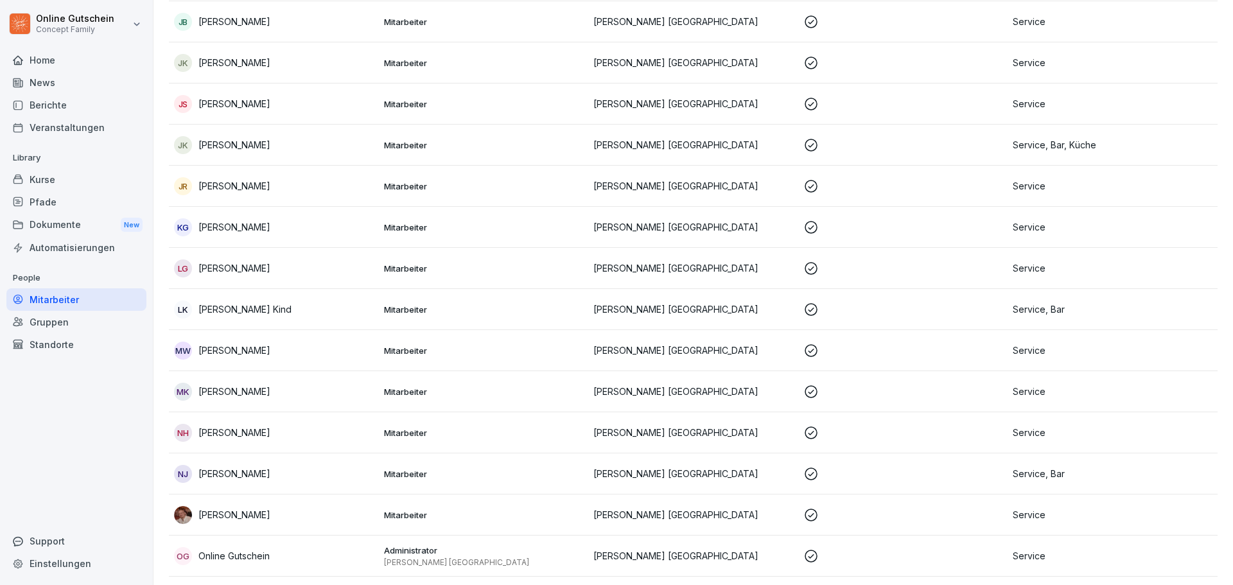
click at [681, 510] on p "[PERSON_NAME] [GEOGRAPHIC_DATA]" at bounding box center [693, 514] width 200 height 13
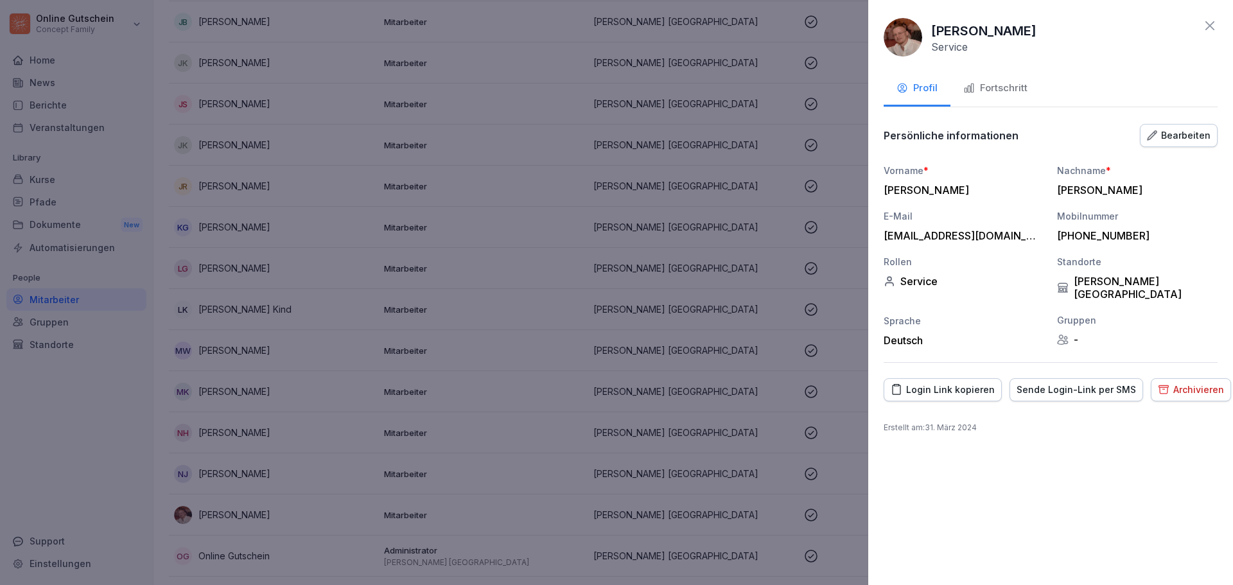
click at [1003, 87] on div "Fortschritt" at bounding box center [995, 88] width 64 height 15
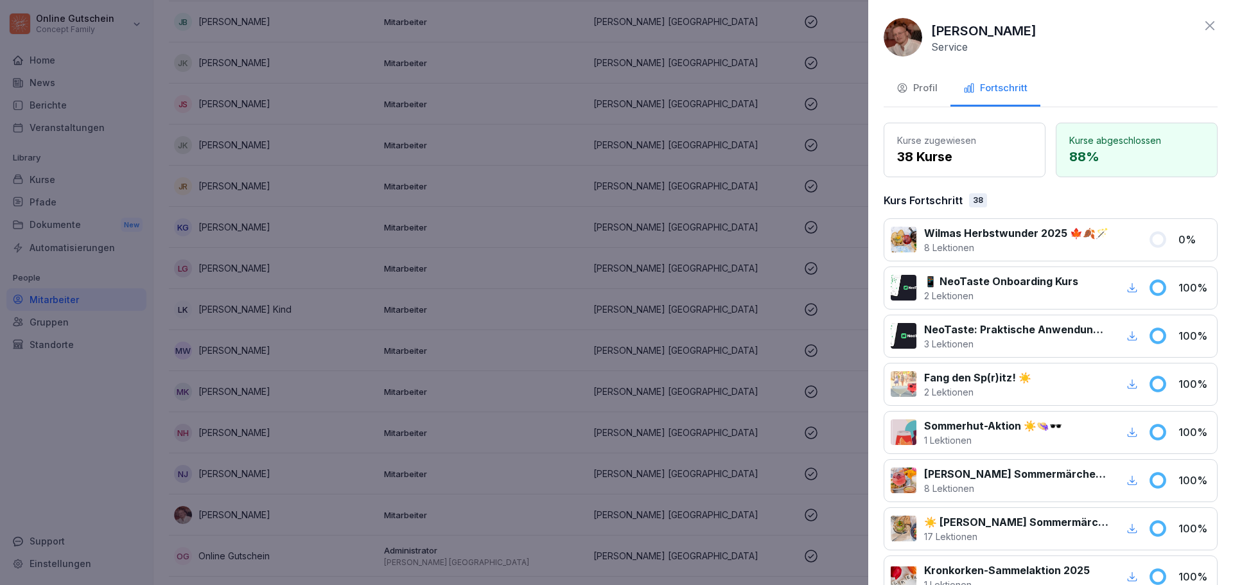
click at [417, 388] on div at bounding box center [616, 292] width 1233 height 585
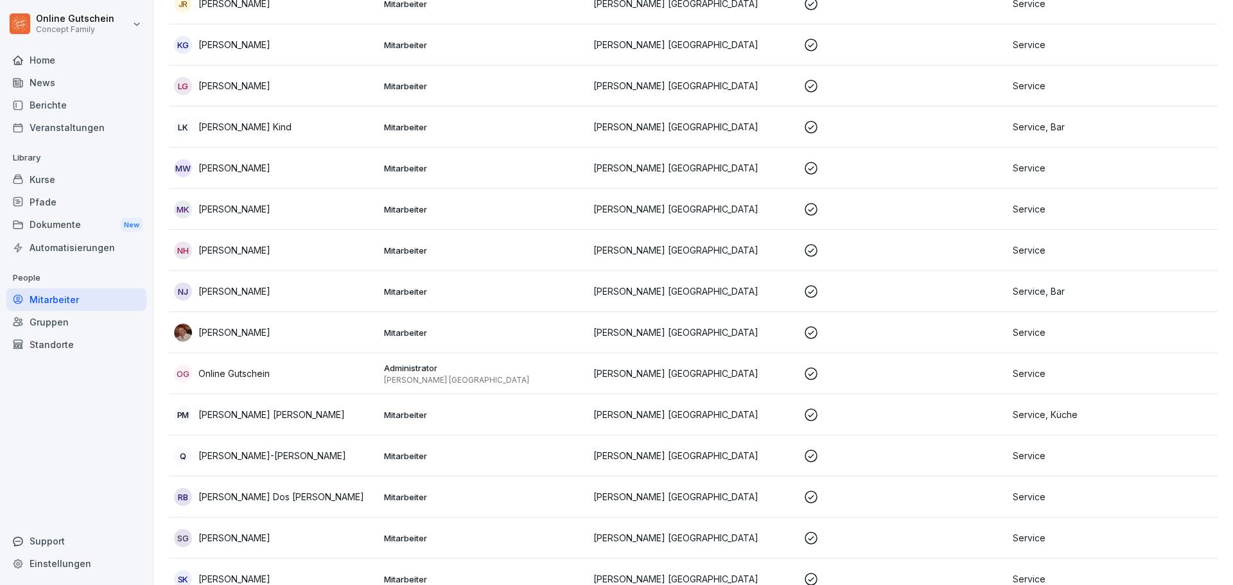
scroll to position [770, 0]
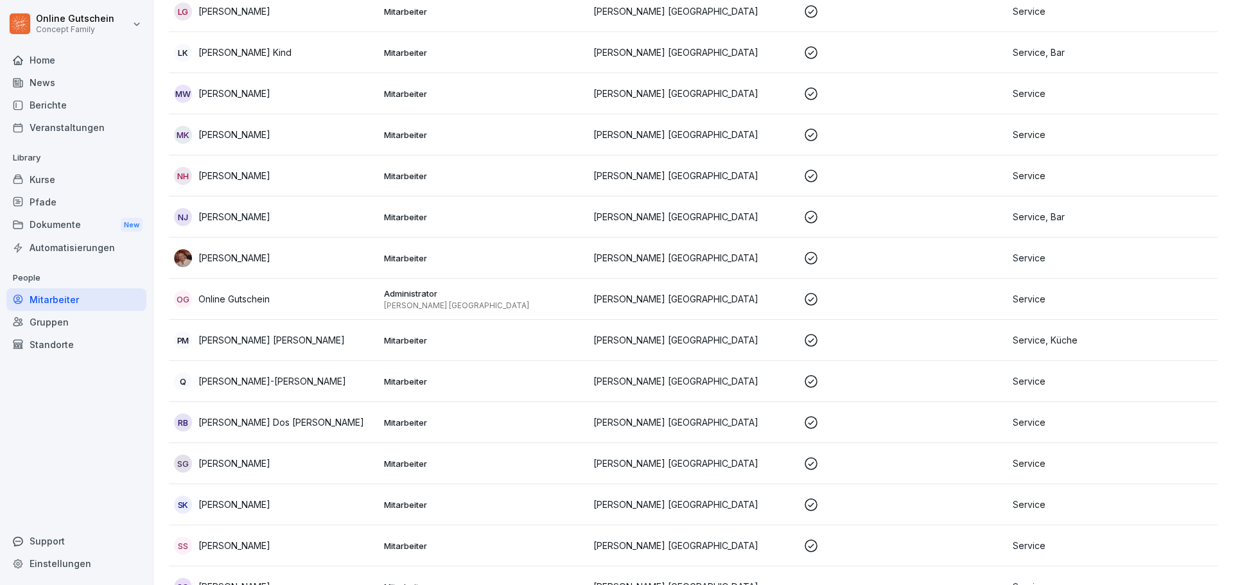
click at [722, 341] on p "[PERSON_NAME] [GEOGRAPHIC_DATA]" at bounding box center [693, 339] width 200 height 13
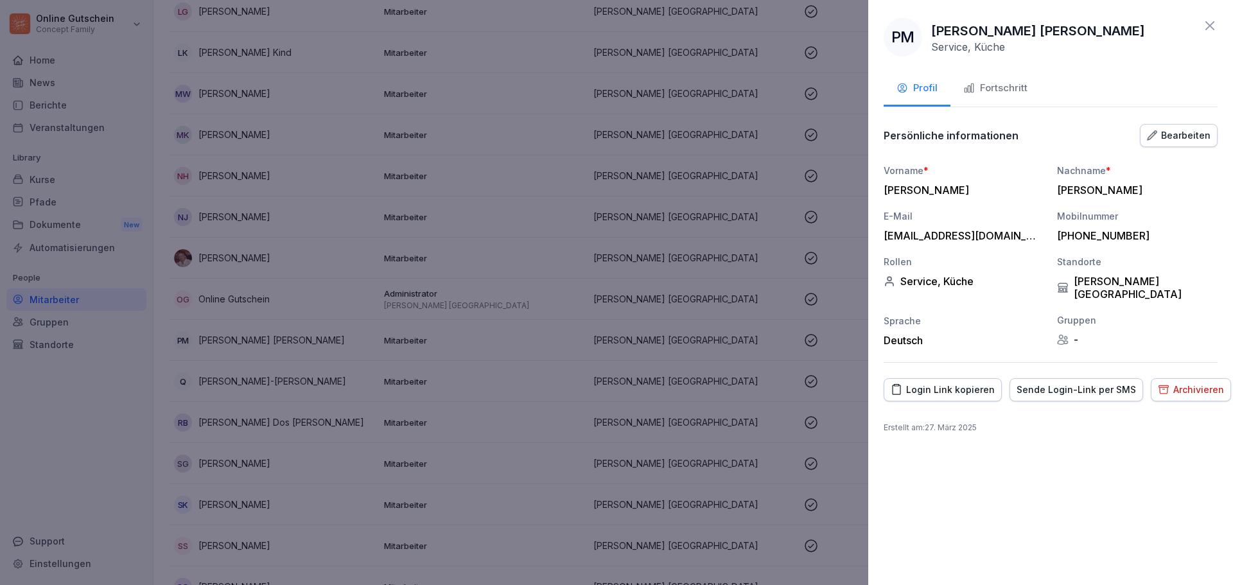
click at [1011, 80] on button "Fortschritt" at bounding box center [995, 89] width 90 height 35
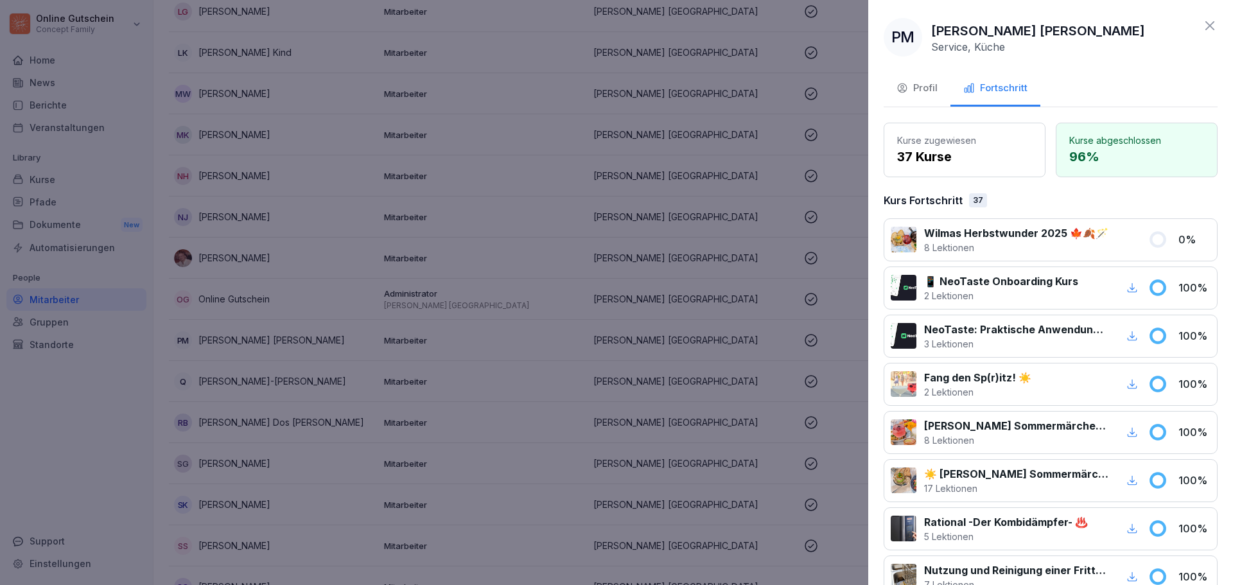
click at [645, 300] on div at bounding box center [616, 292] width 1233 height 585
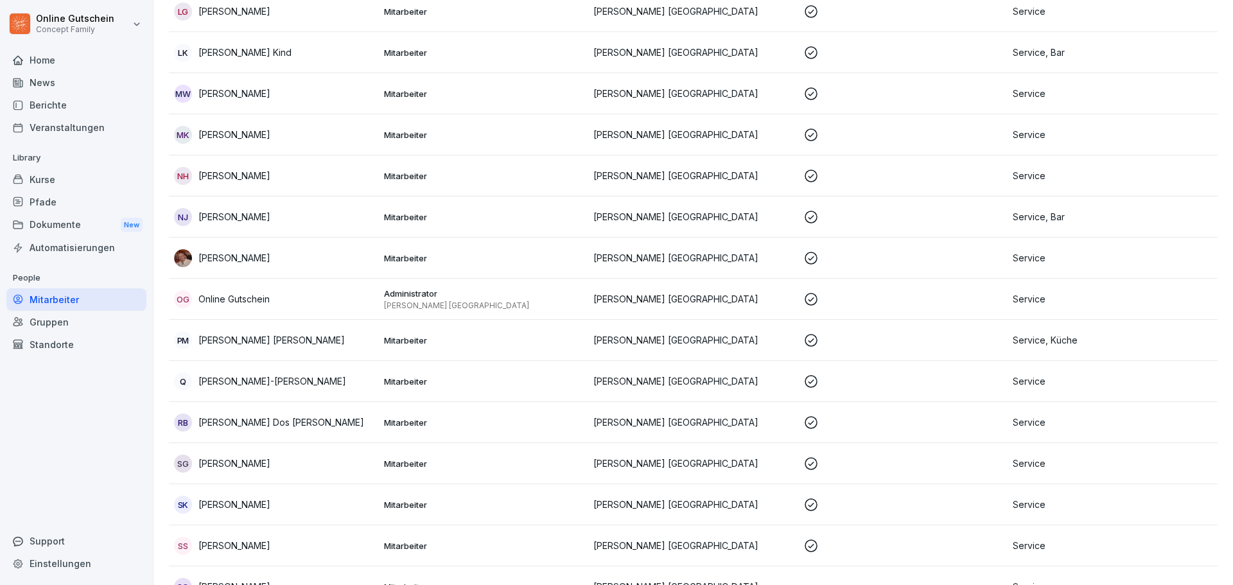
scroll to position [835, 0]
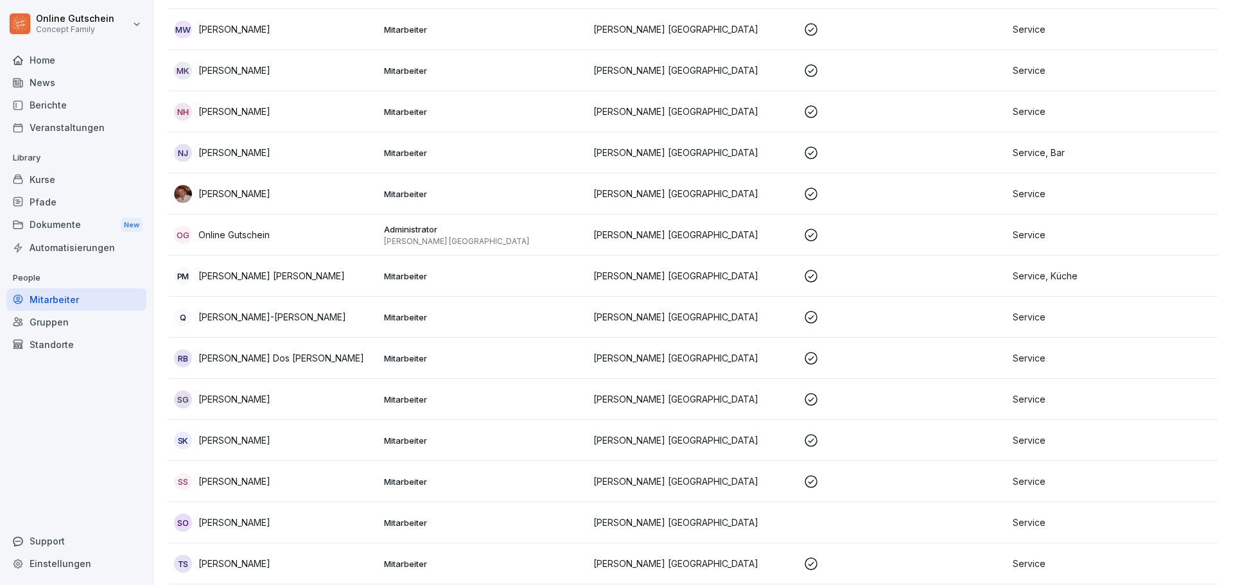
click at [610, 364] on p "[PERSON_NAME] [GEOGRAPHIC_DATA]" at bounding box center [693, 357] width 200 height 13
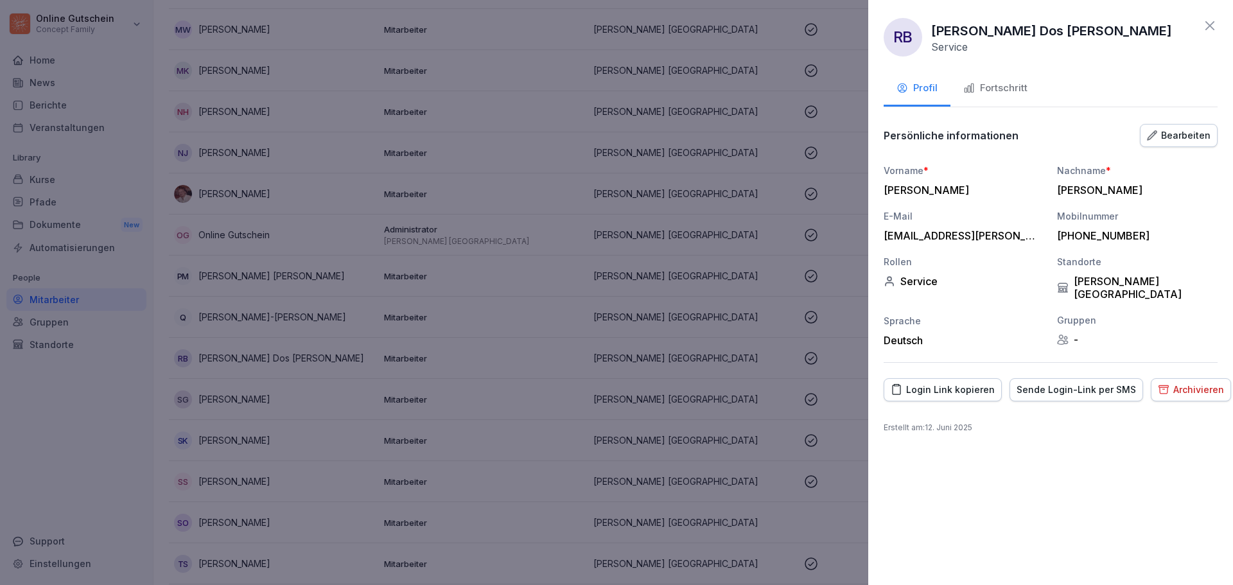
click at [1021, 89] on div "Fortschritt" at bounding box center [995, 88] width 64 height 15
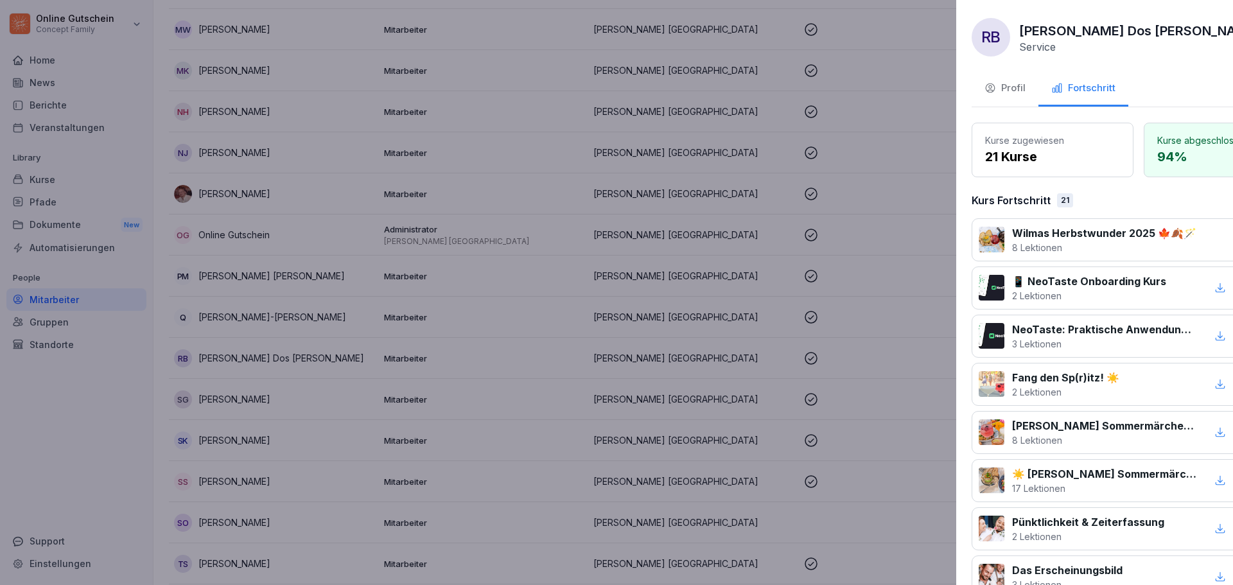
click at [499, 337] on div at bounding box center [616, 292] width 1233 height 585
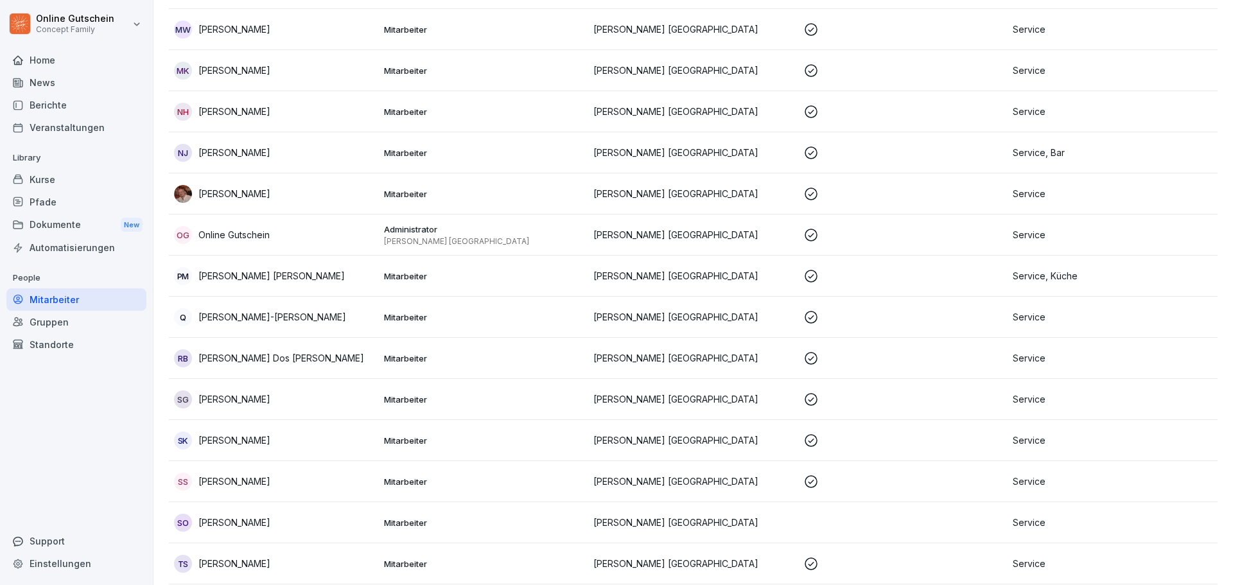
click at [657, 438] on p "[PERSON_NAME] [GEOGRAPHIC_DATA]" at bounding box center [693, 439] width 200 height 13
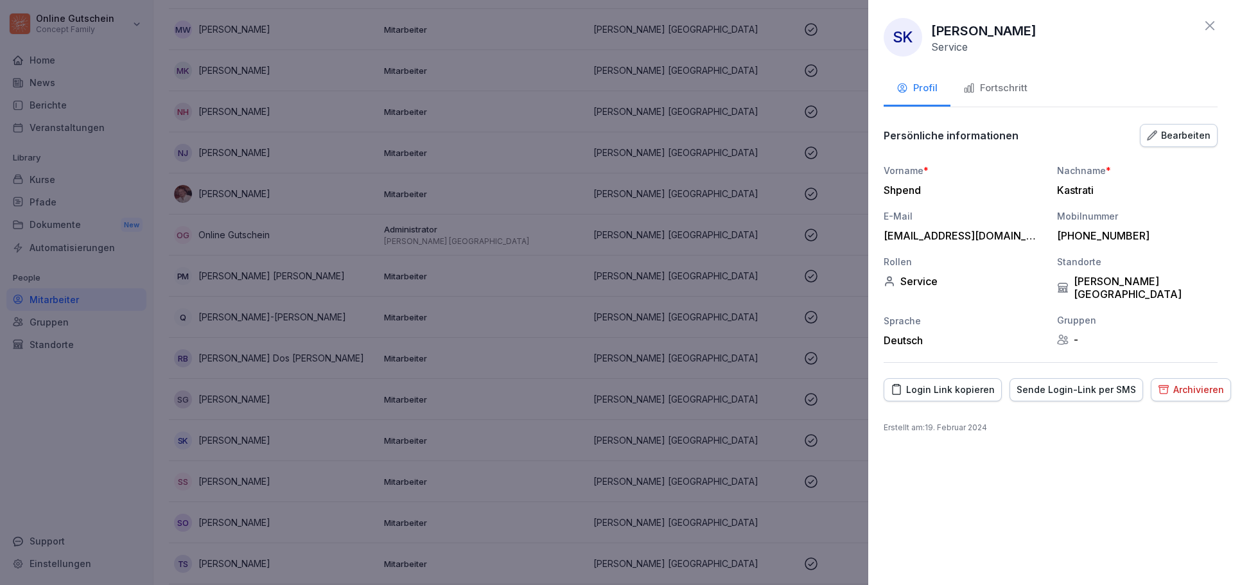
click at [643, 477] on div at bounding box center [616, 292] width 1233 height 585
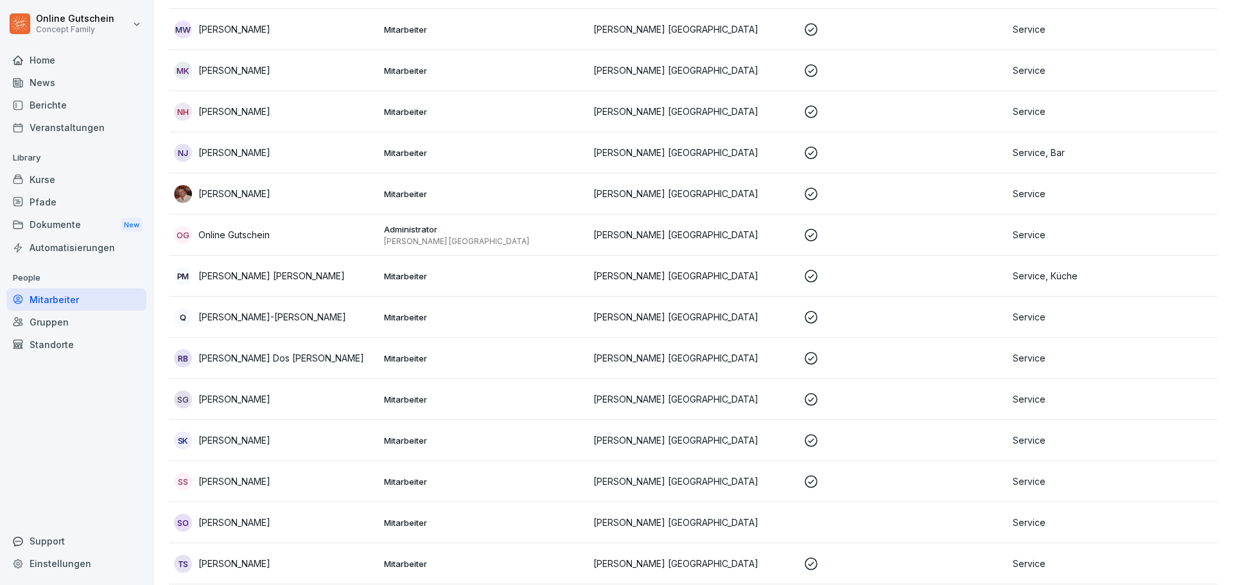
click at [645, 480] on p "[PERSON_NAME] [GEOGRAPHIC_DATA]" at bounding box center [693, 480] width 200 height 13
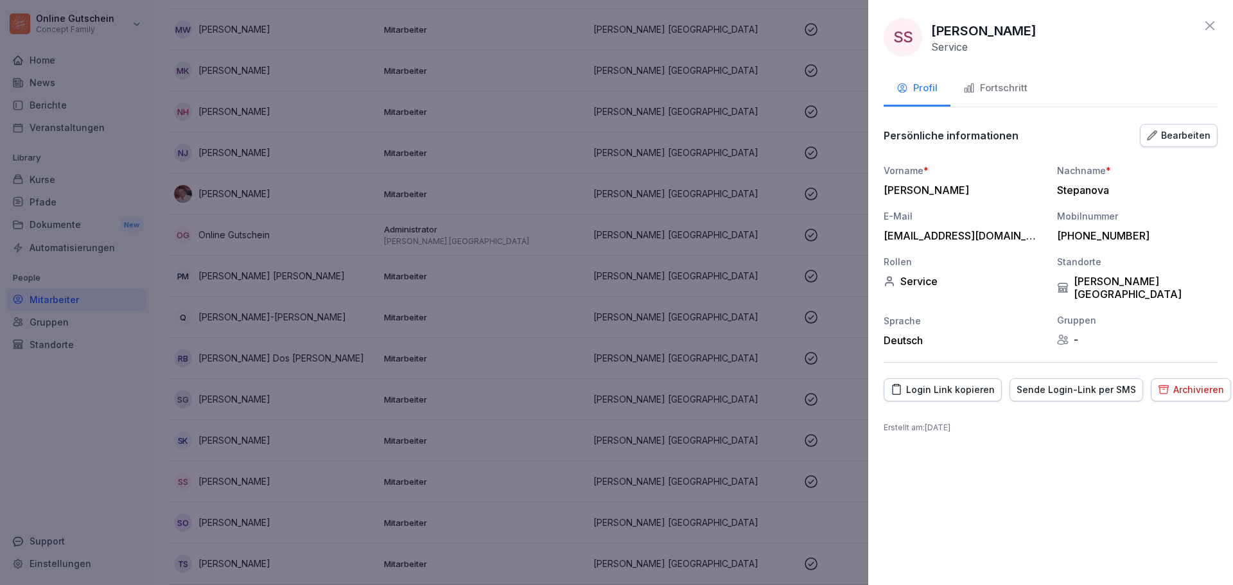
click at [989, 83] on div "Fortschritt" at bounding box center [995, 88] width 64 height 15
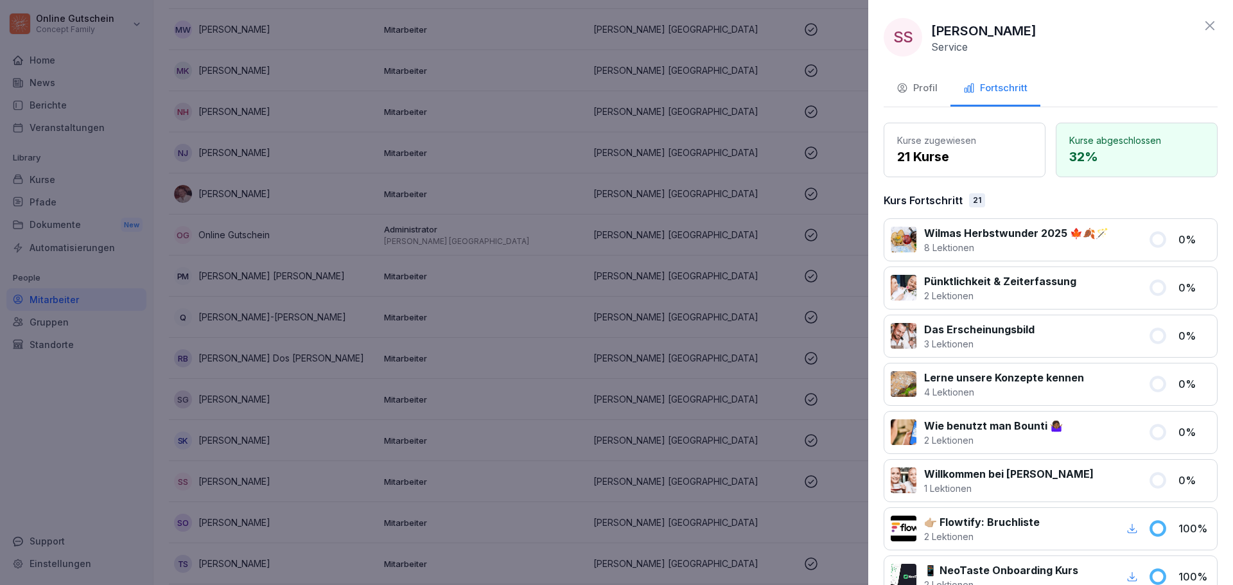
click at [353, 173] on div at bounding box center [616, 292] width 1233 height 585
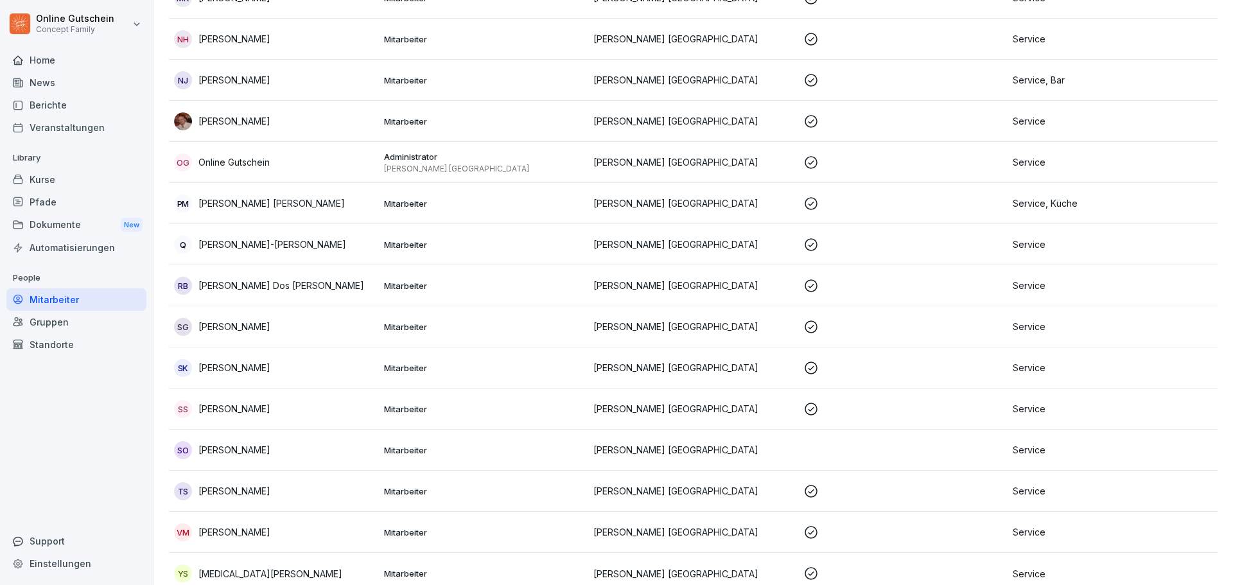
scroll to position [936, 0]
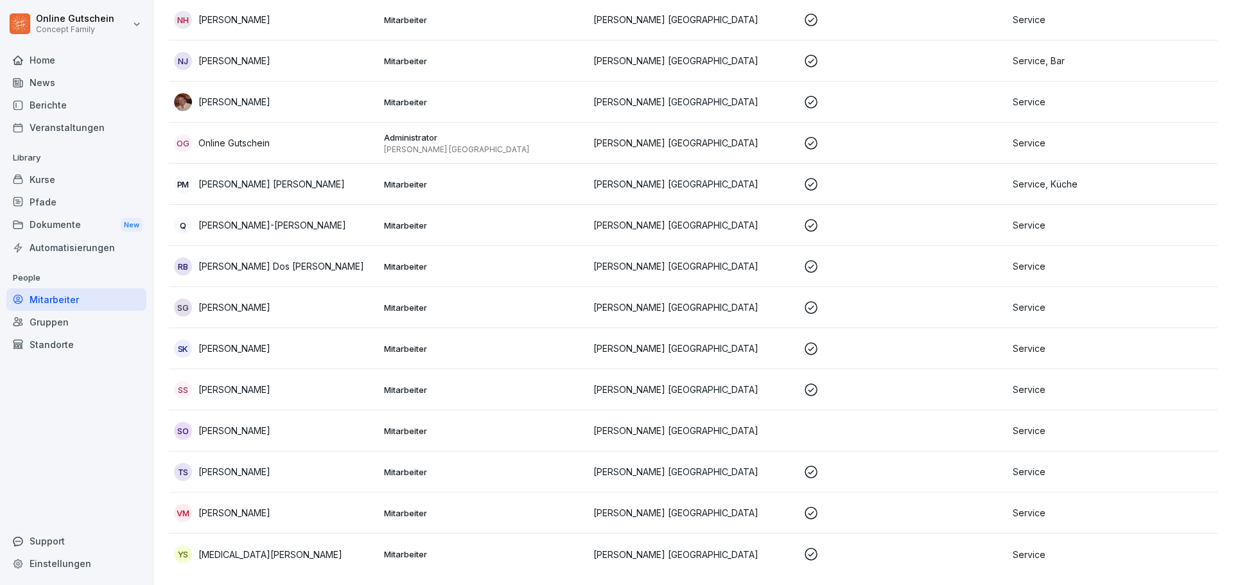
click at [622, 424] on p "[PERSON_NAME] [GEOGRAPHIC_DATA]" at bounding box center [693, 430] width 200 height 13
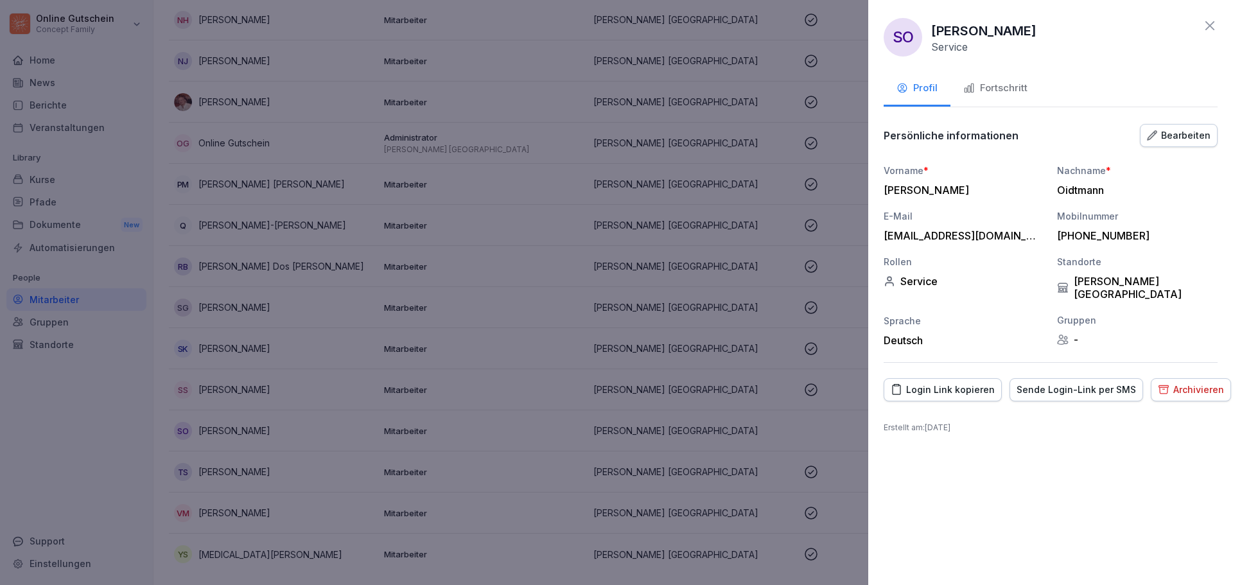
click at [1019, 80] on button "Fortschritt" at bounding box center [995, 89] width 90 height 35
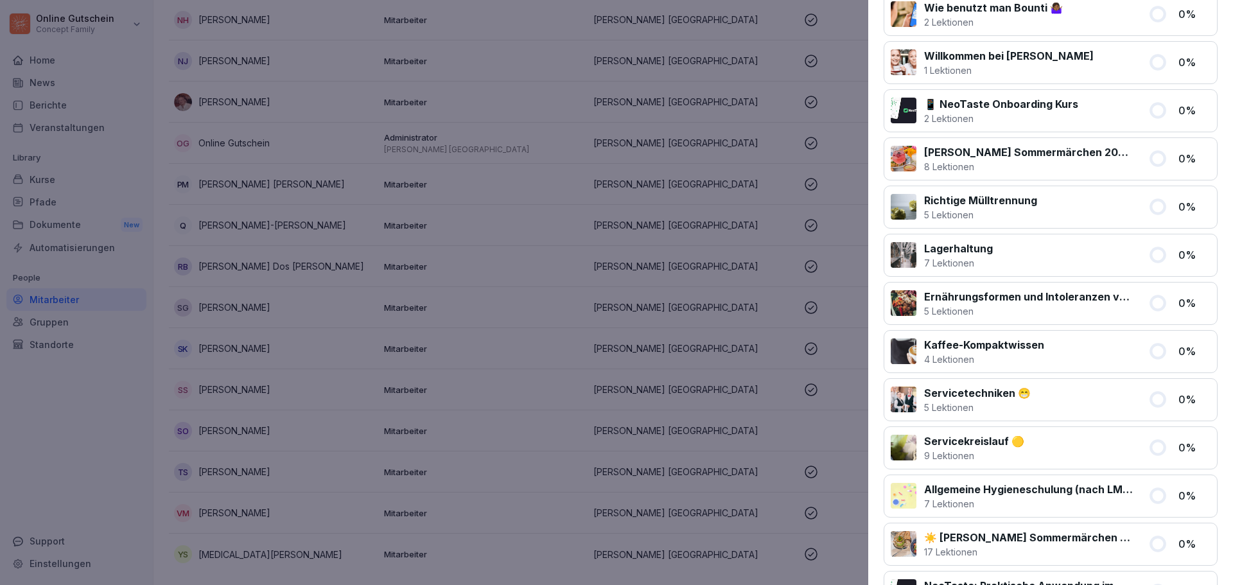
scroll to position [770, 0]
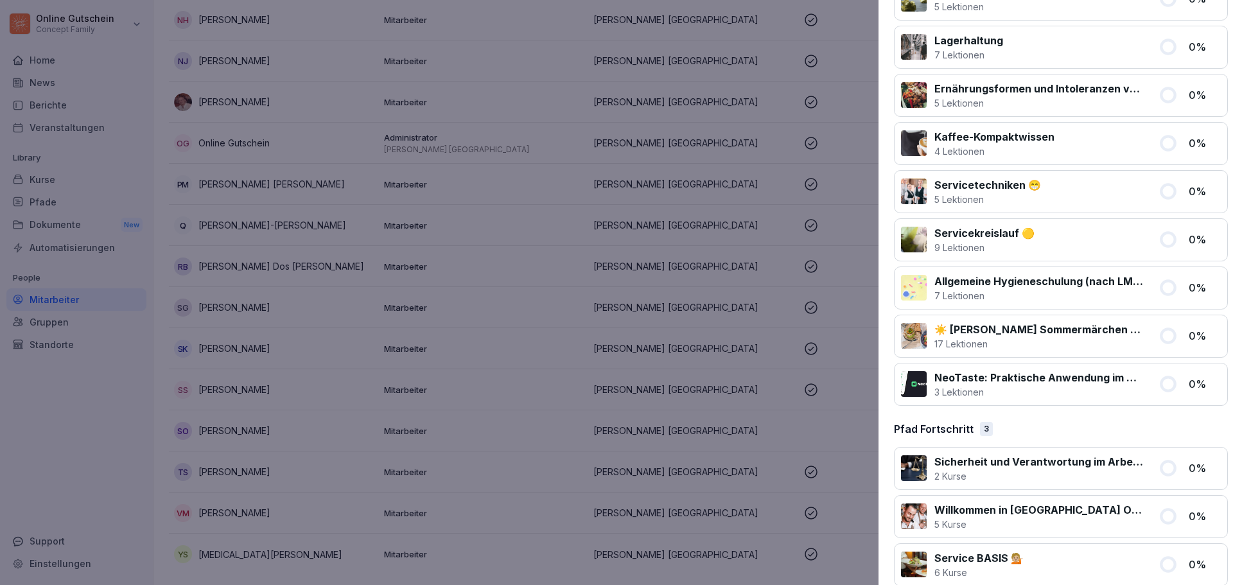
click at [423, 306] on div at bounding box center [616, 292] width 1233 height 585
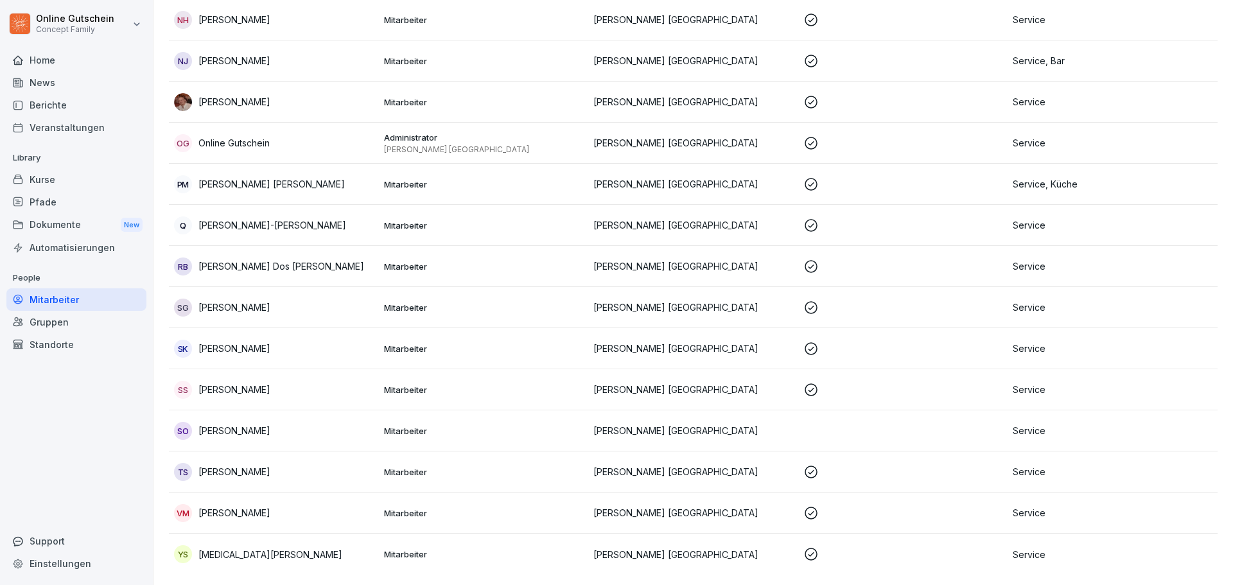
click at [601, 465] on p "[PERSON_NAME] [GEOGRAPHIC_DATA]" at bounding box center [693, 471] width 200 height 13
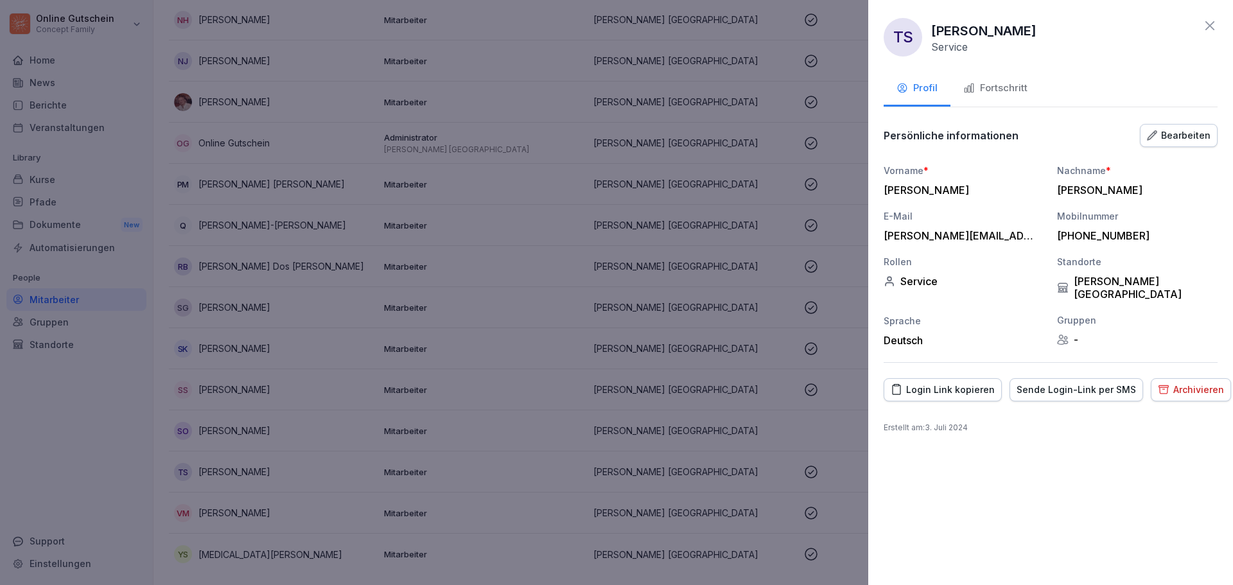
click at [1011, 86] on div "Fortschritt" at bounding box center [995, 88] width 64 height 15
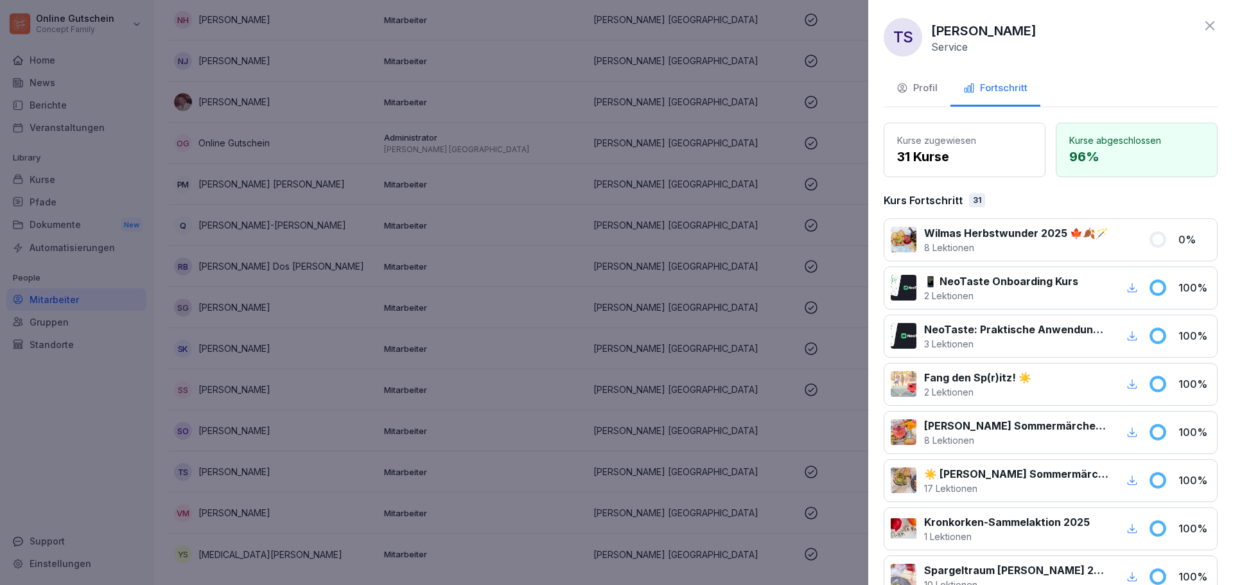
click at [455, 364] on div at bounding box center [616, 292] width 1233 height 585
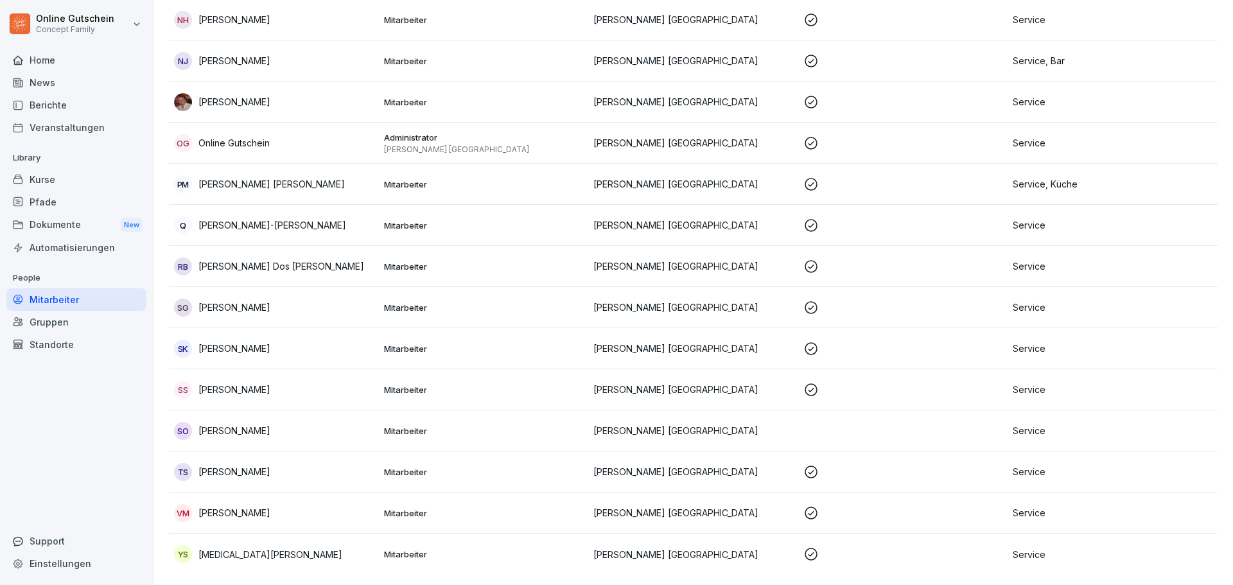
click at [659, 506] on p "[PERSON_NAME] [GEOGRAPHIC_DATA]" at bounding box center [693, 512] width 200 height 13
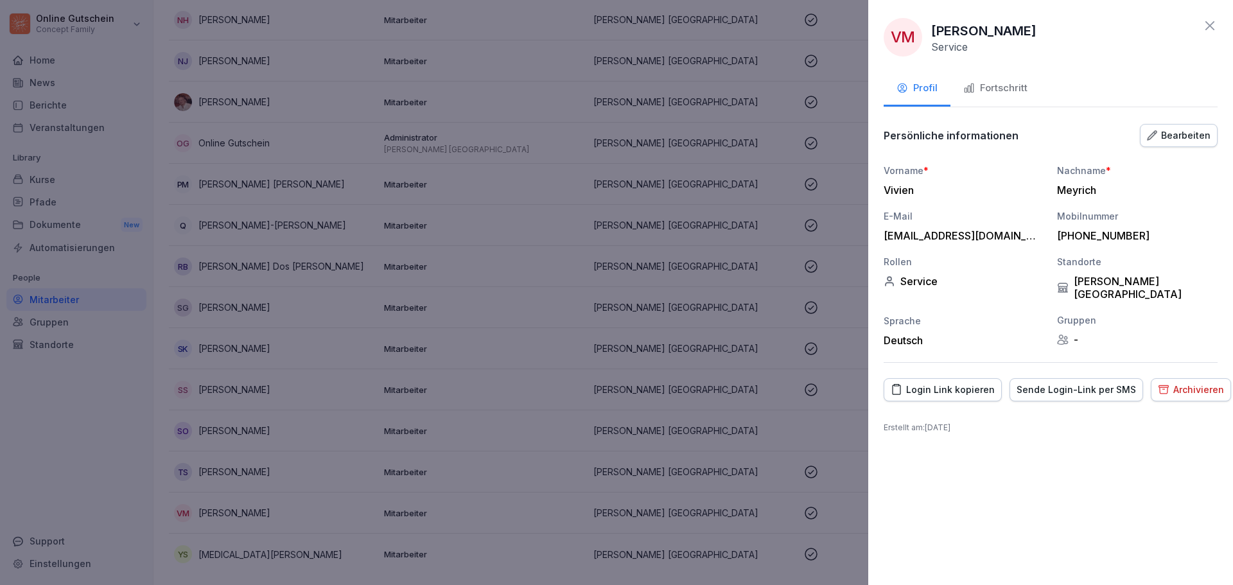
click at [1018, 83] on div "Fortschritt" at bounding box center [995, 88] width 64 height 15
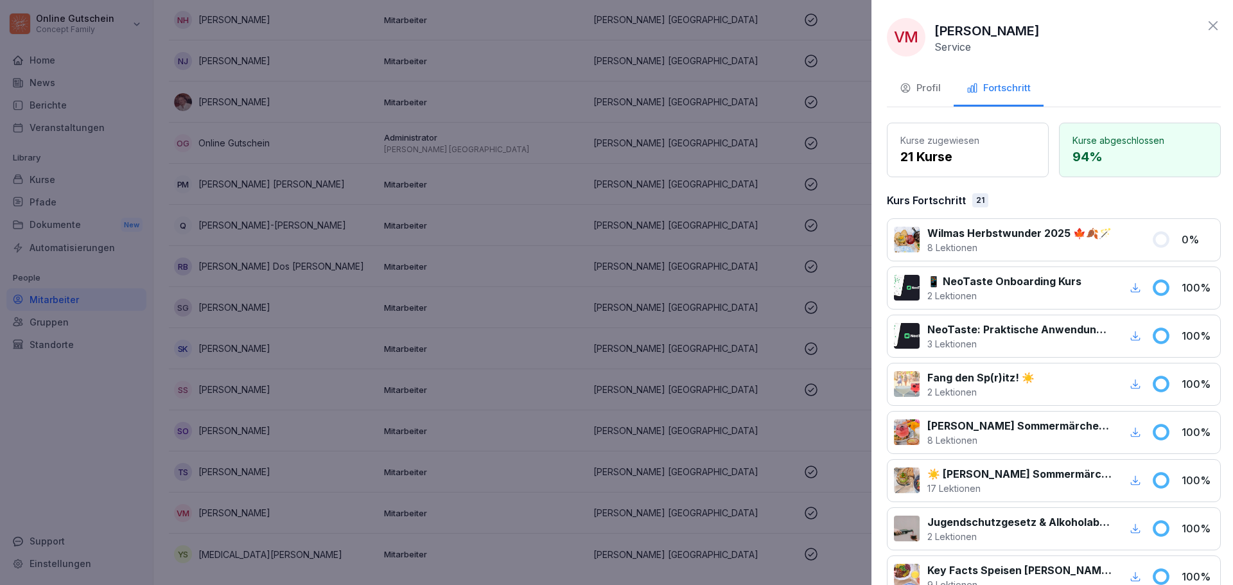
click at [463, 409] on div at bounding box center [616, 292] width 1233 height 585
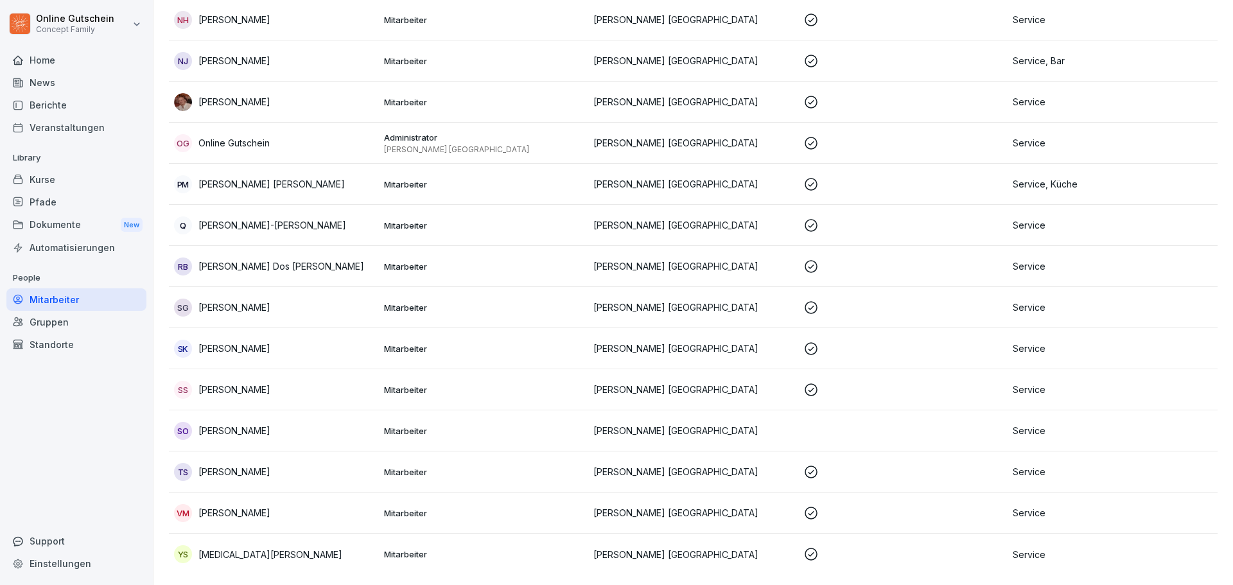
click at [634, 550] on p "[PERSON_NAME] [GEOGRAPHIC_DATA]" at bounding box center [693, 554] width 200 height 13
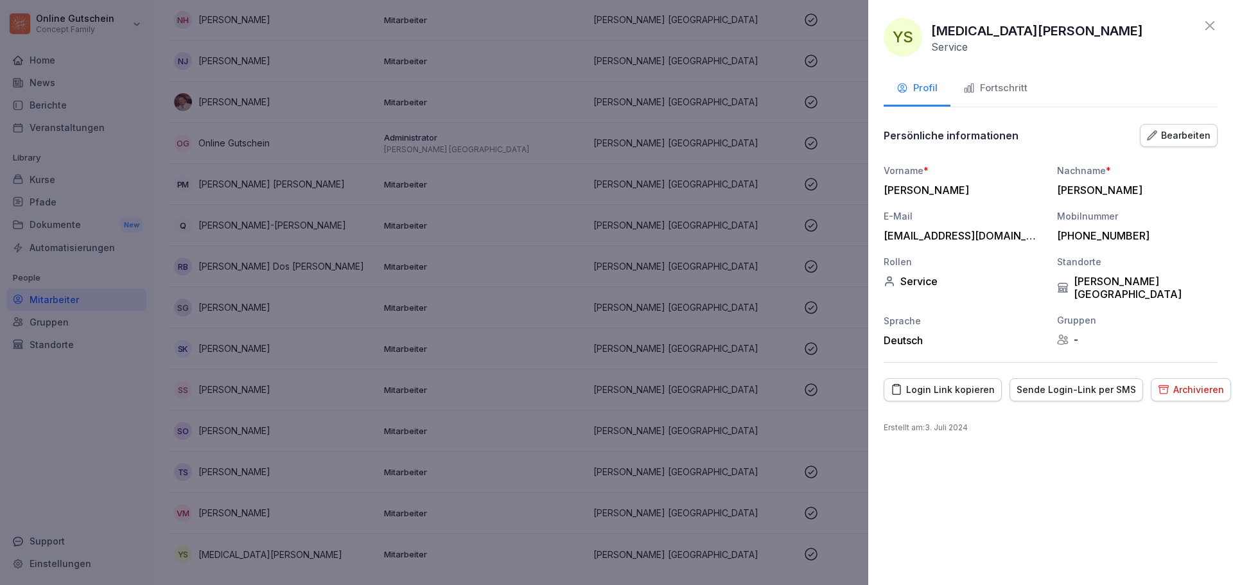
click at [1007, 96] on button "Fortschritt" at bounding box center [995, 89] width 90 height 35
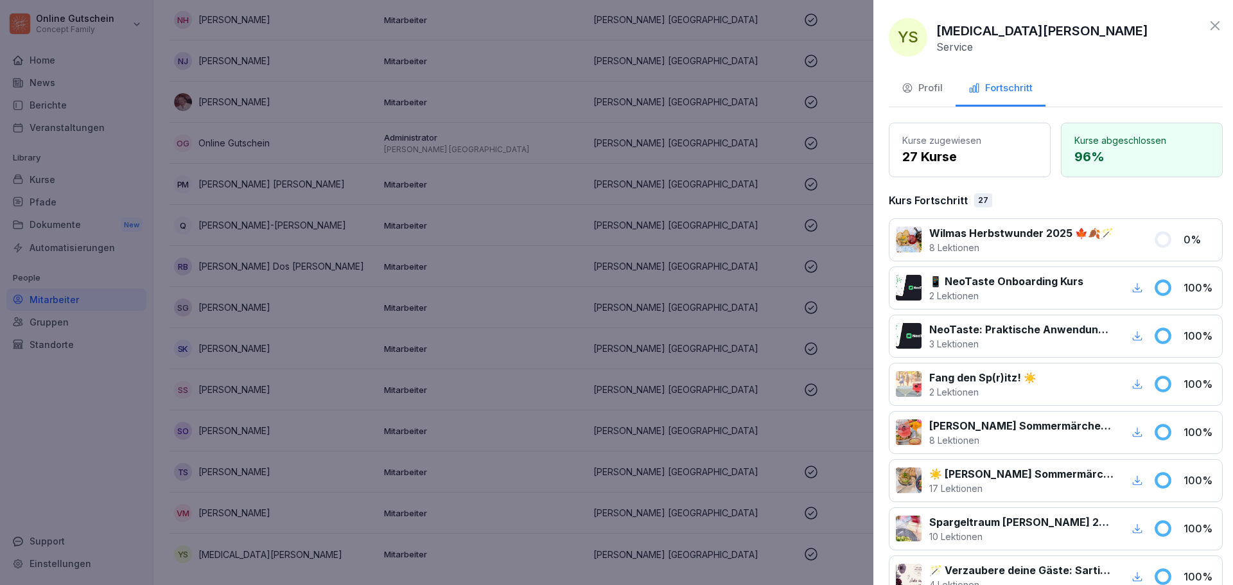
click at [754, 154] on div at bounding box center [616, 292] width 1233 height 585
